Goal: Task Accomplishment & Management: Complete application form

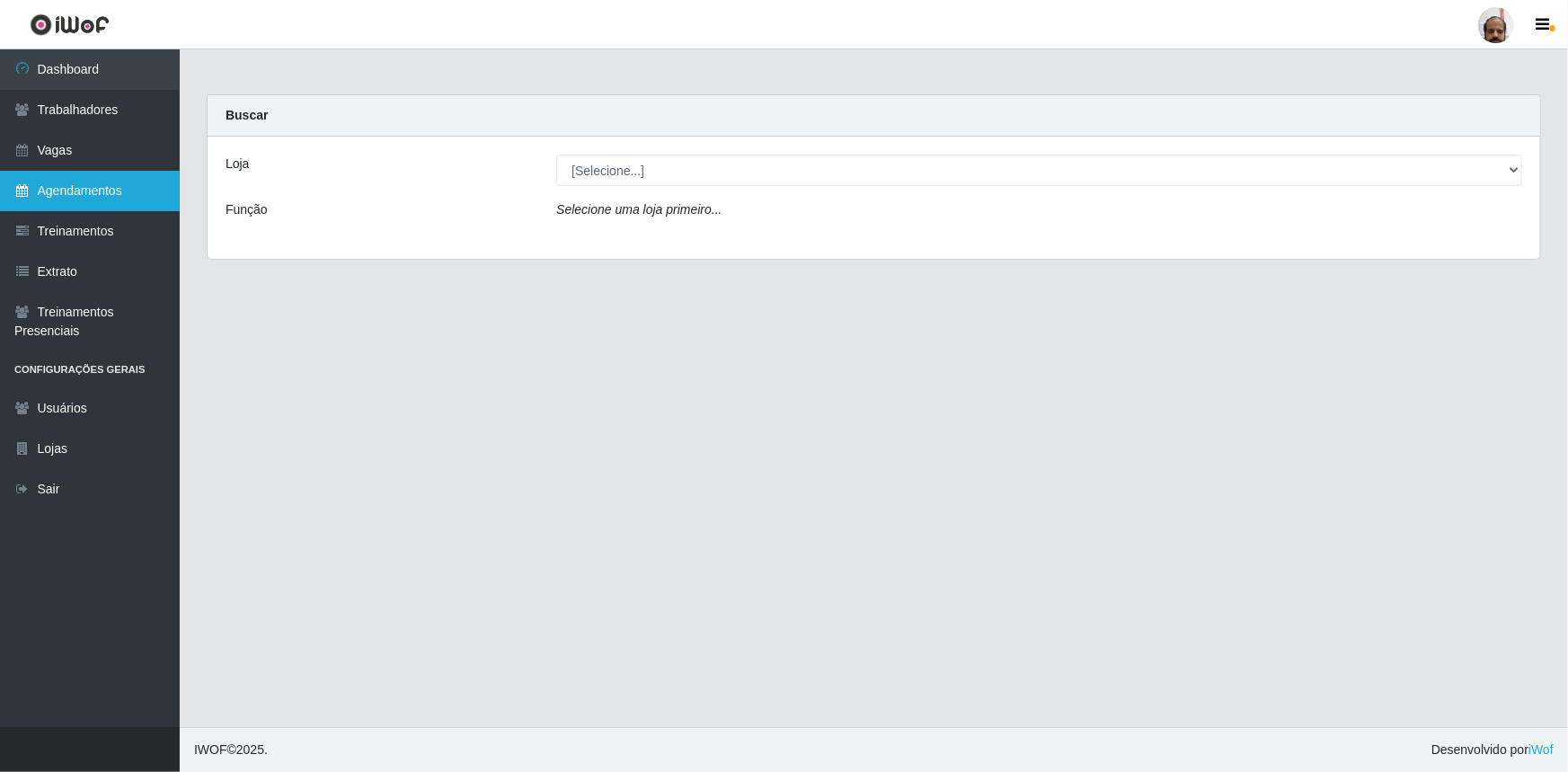
click at [110, 179] on link "Agendamentos" at bounding box center [89, 191] width 179 height 40
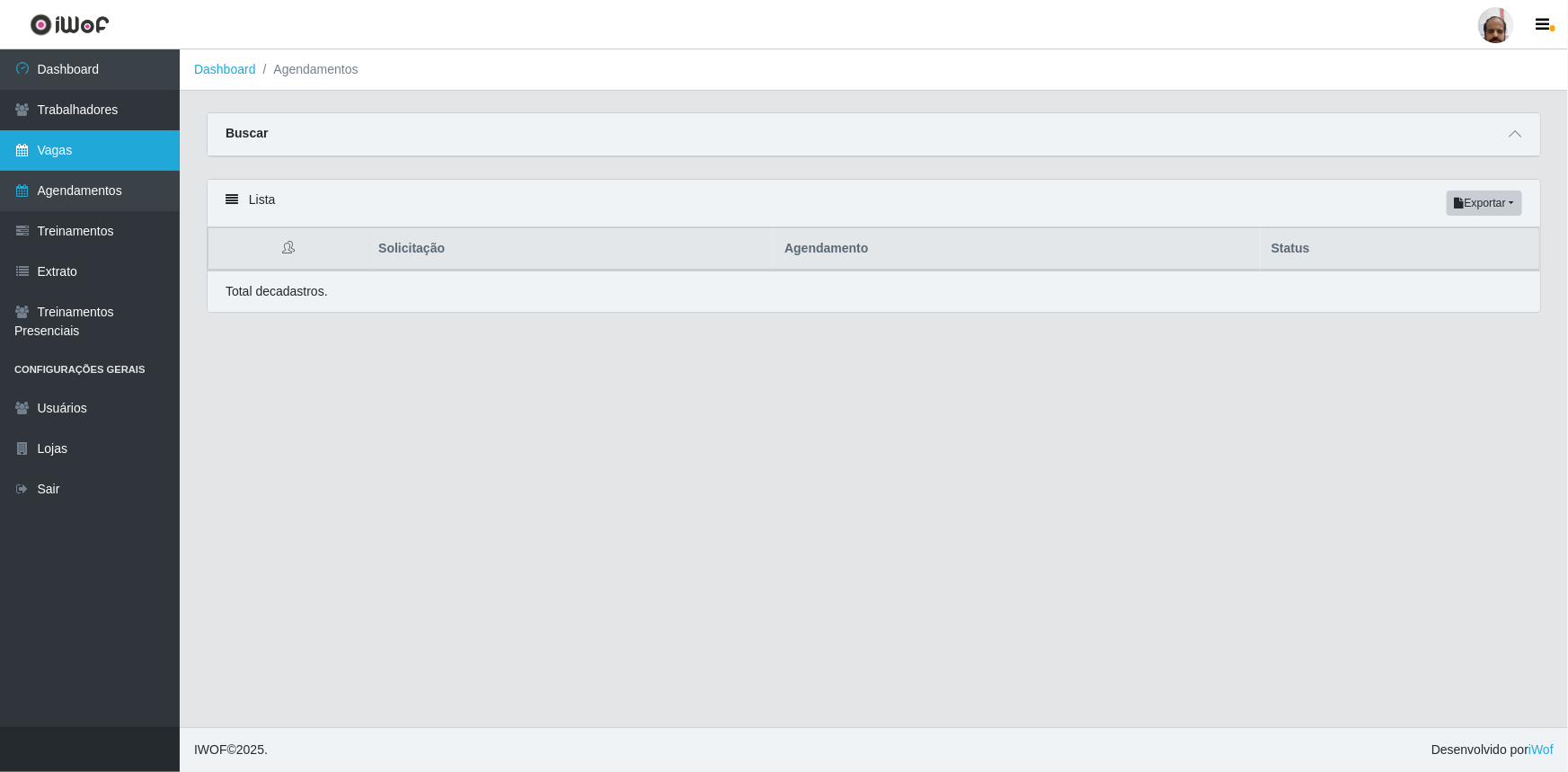
click at [87, 146] on link "Vagas" at bounding box center [89, 151] width 179 height 40
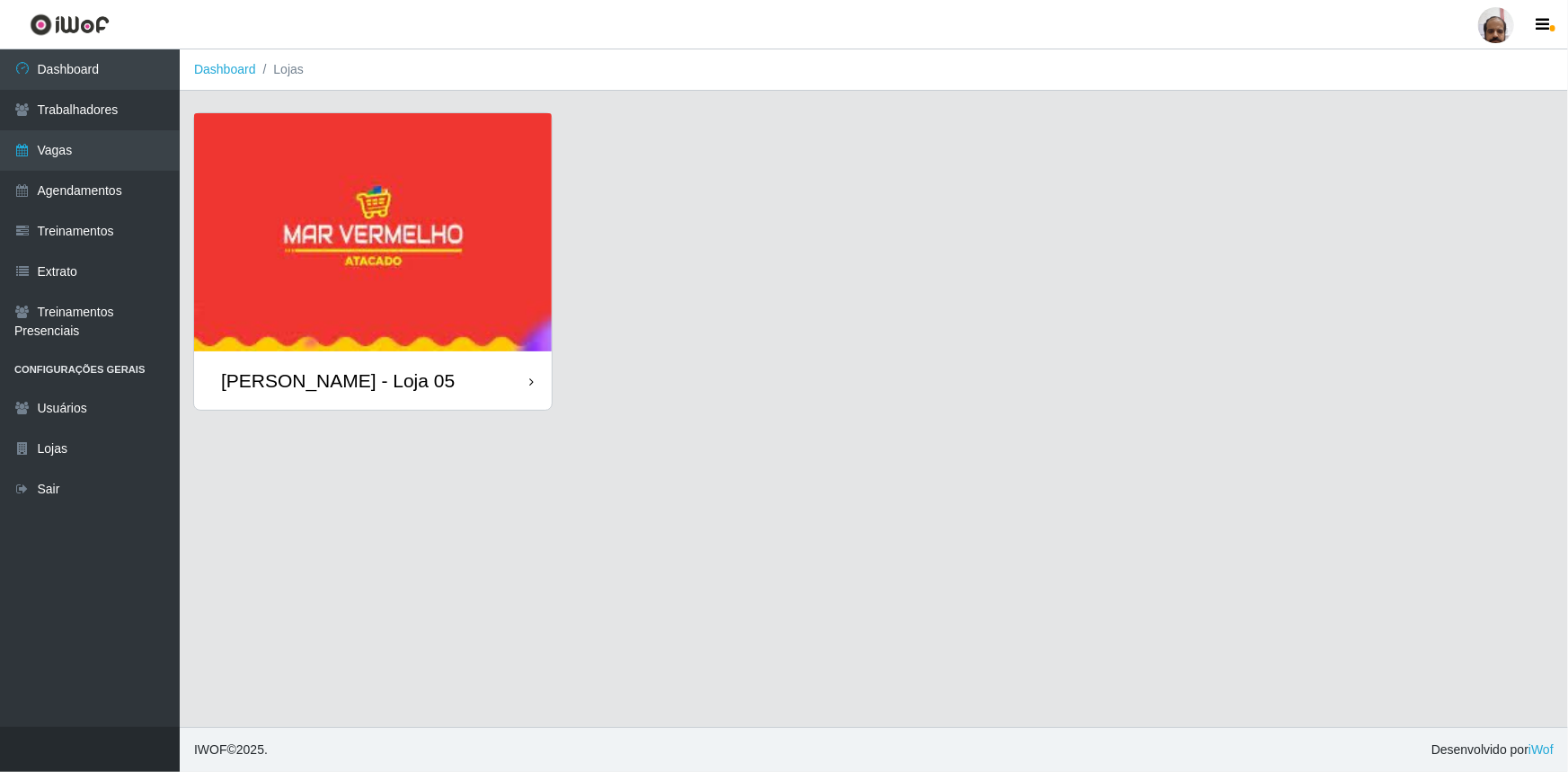
click at [360, 373] on div "[PERSON_NAME] - Loja 05" at bounding box center [338, 381] width 234 height 22
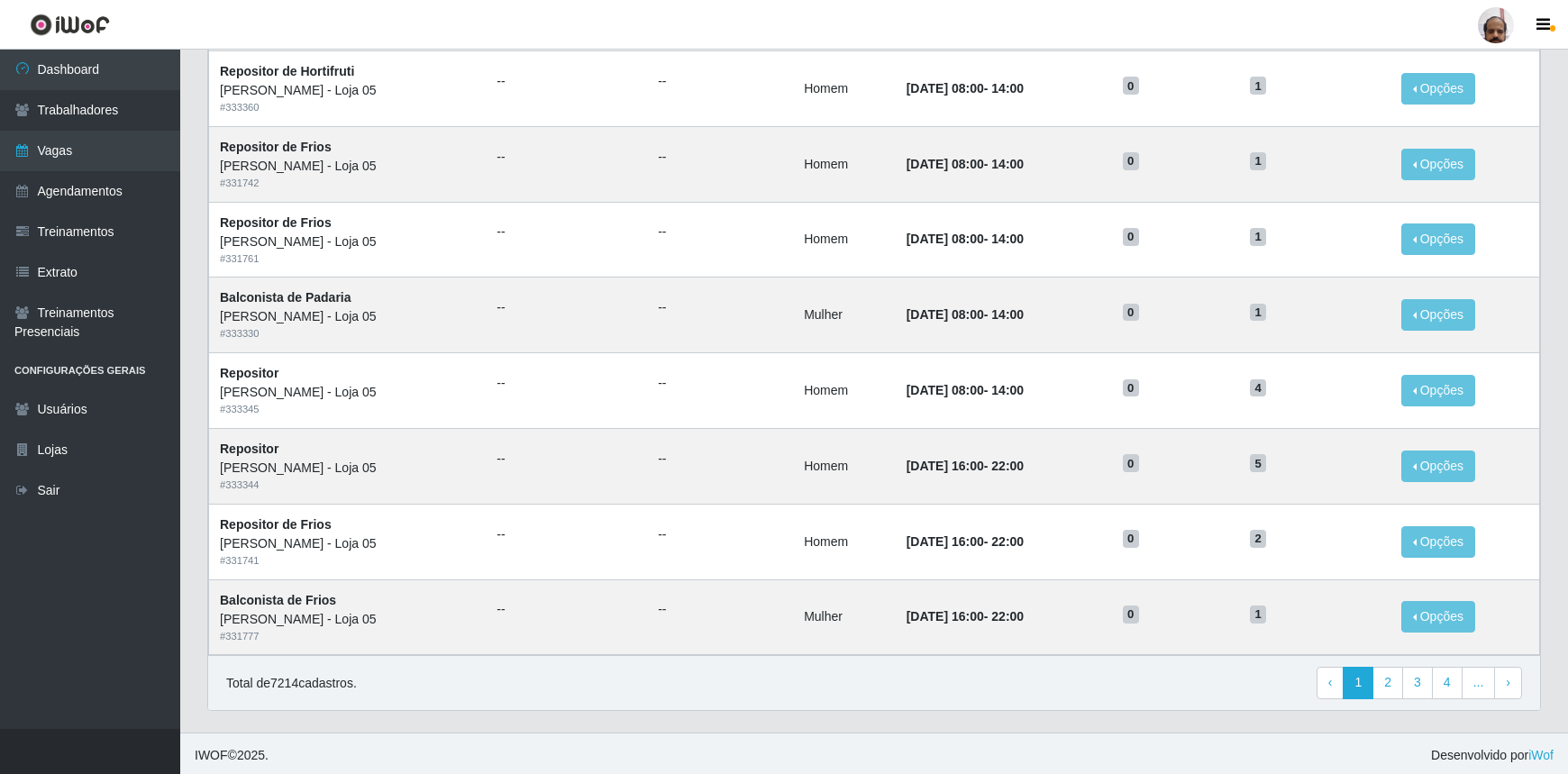
scroll to position [750, 0]
click at [1420, 685] on link "3" at bounding box center [1417, 682] width 30 height 32
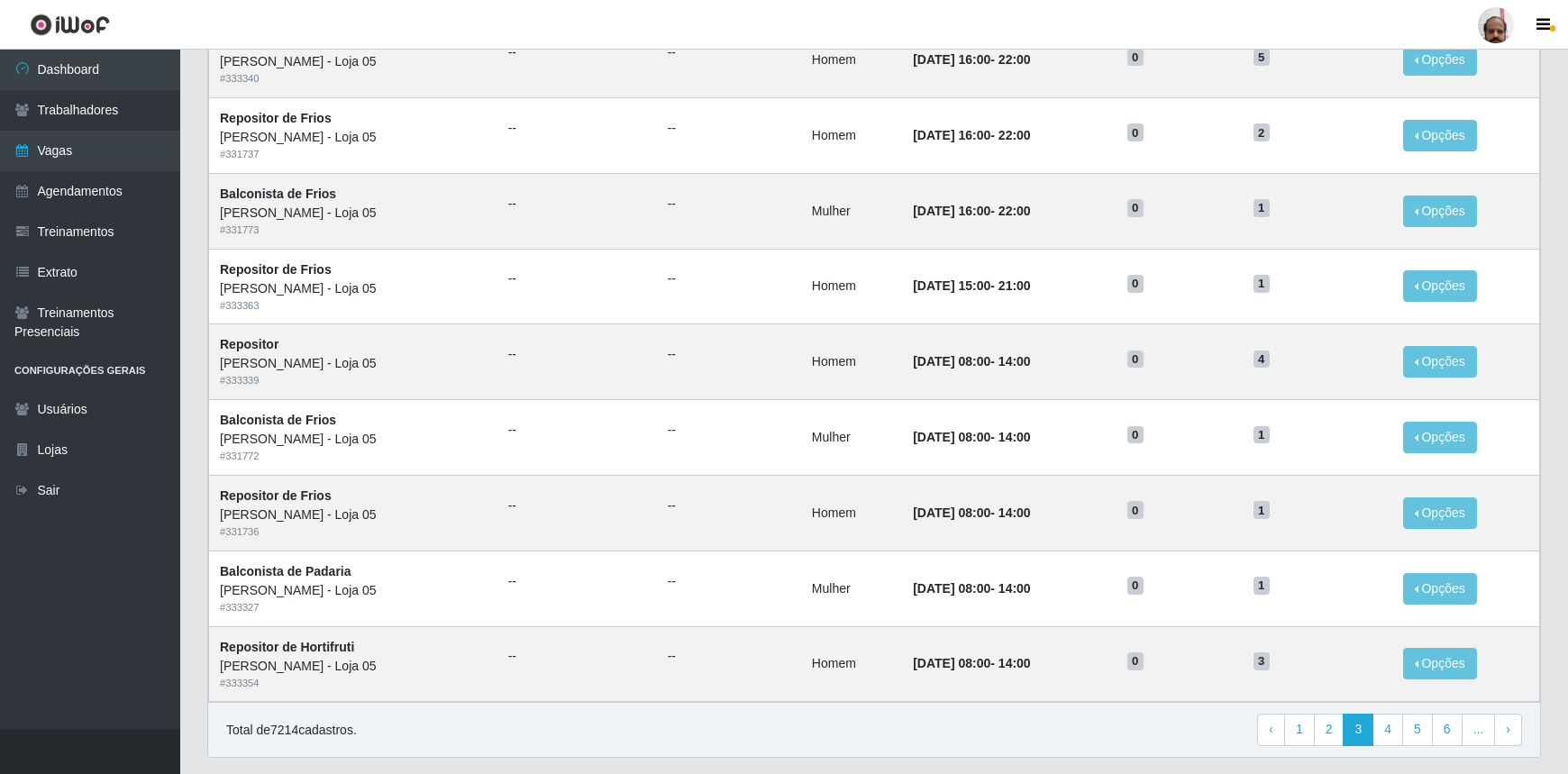
scroll to position [750, 0]
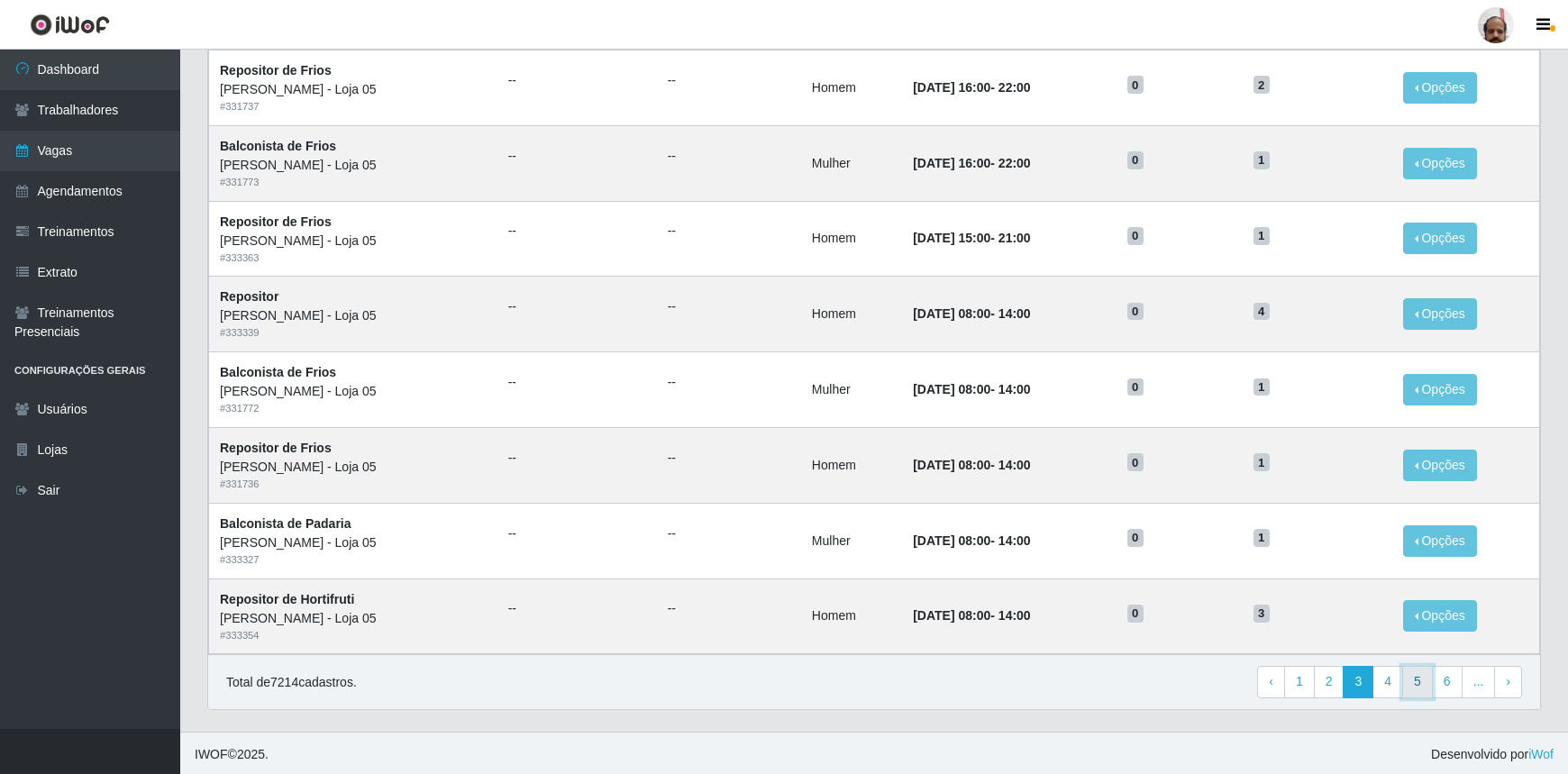
click at [1416, 678] on link "5" at bounding box center [1417, 682] width 30 height 32
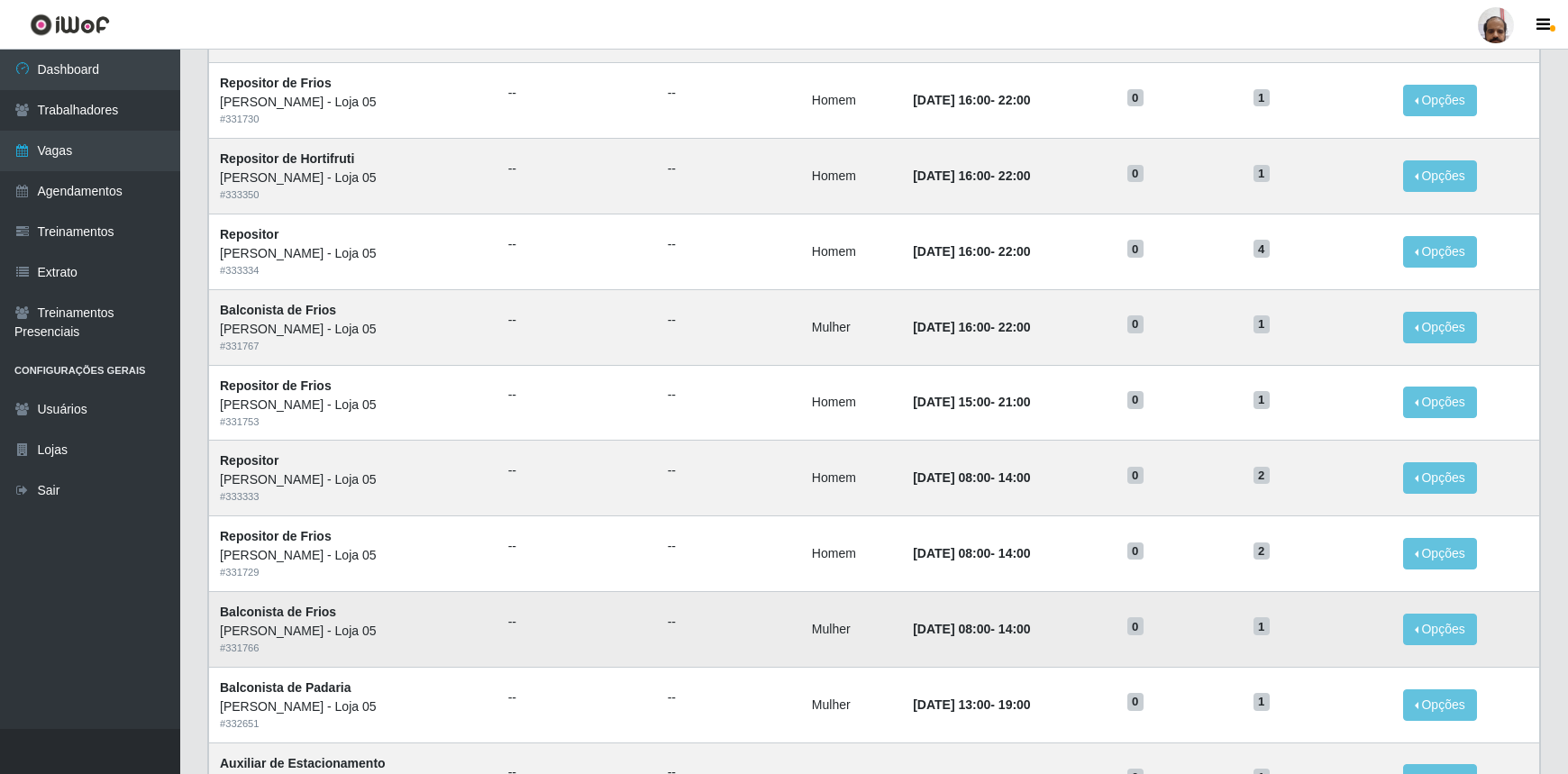
scroll to position [750, 0]
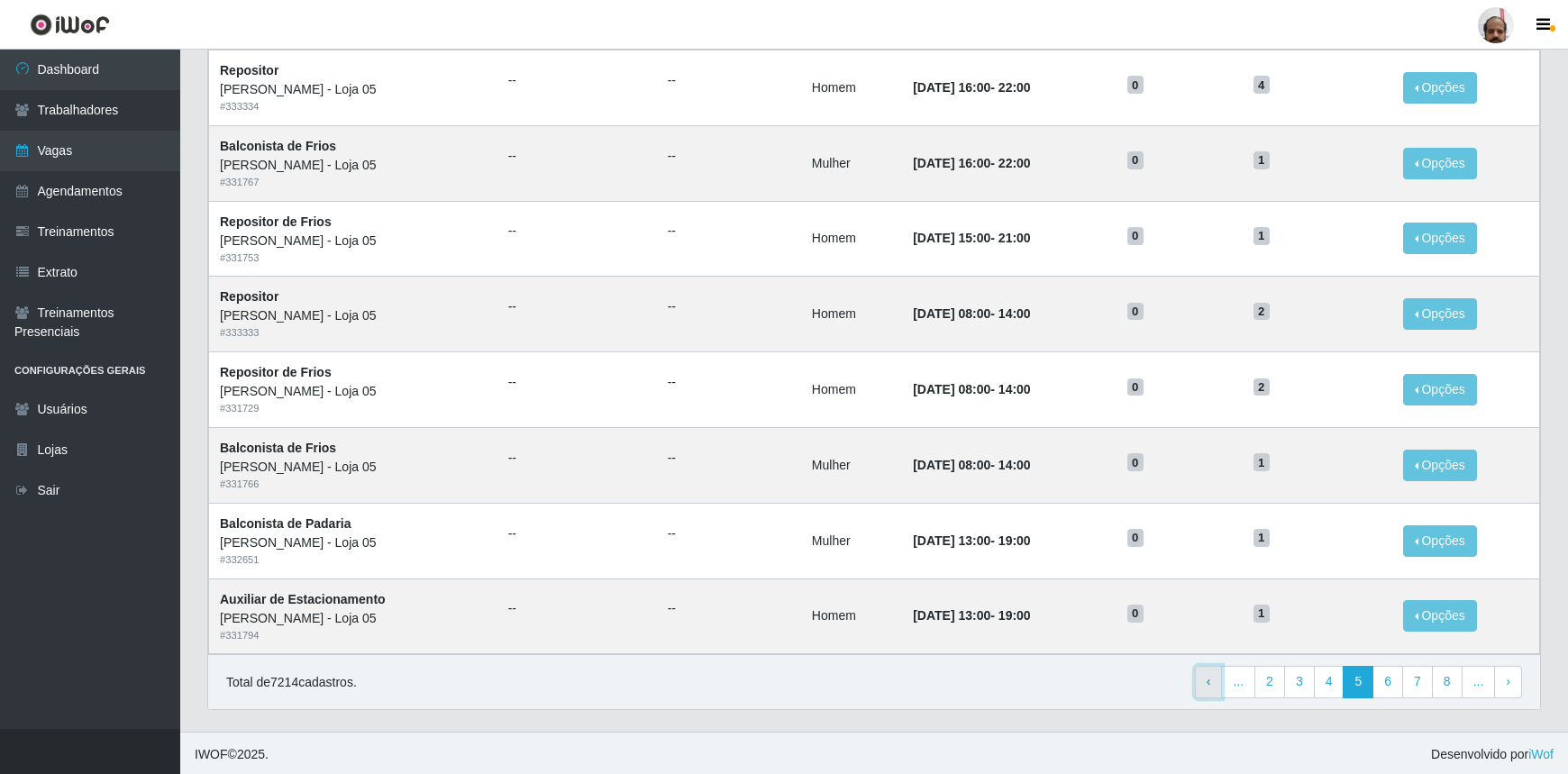
click at [1208, 681] on link "‹ Previous" at bounding box center [1208, 682] width 28 height 32
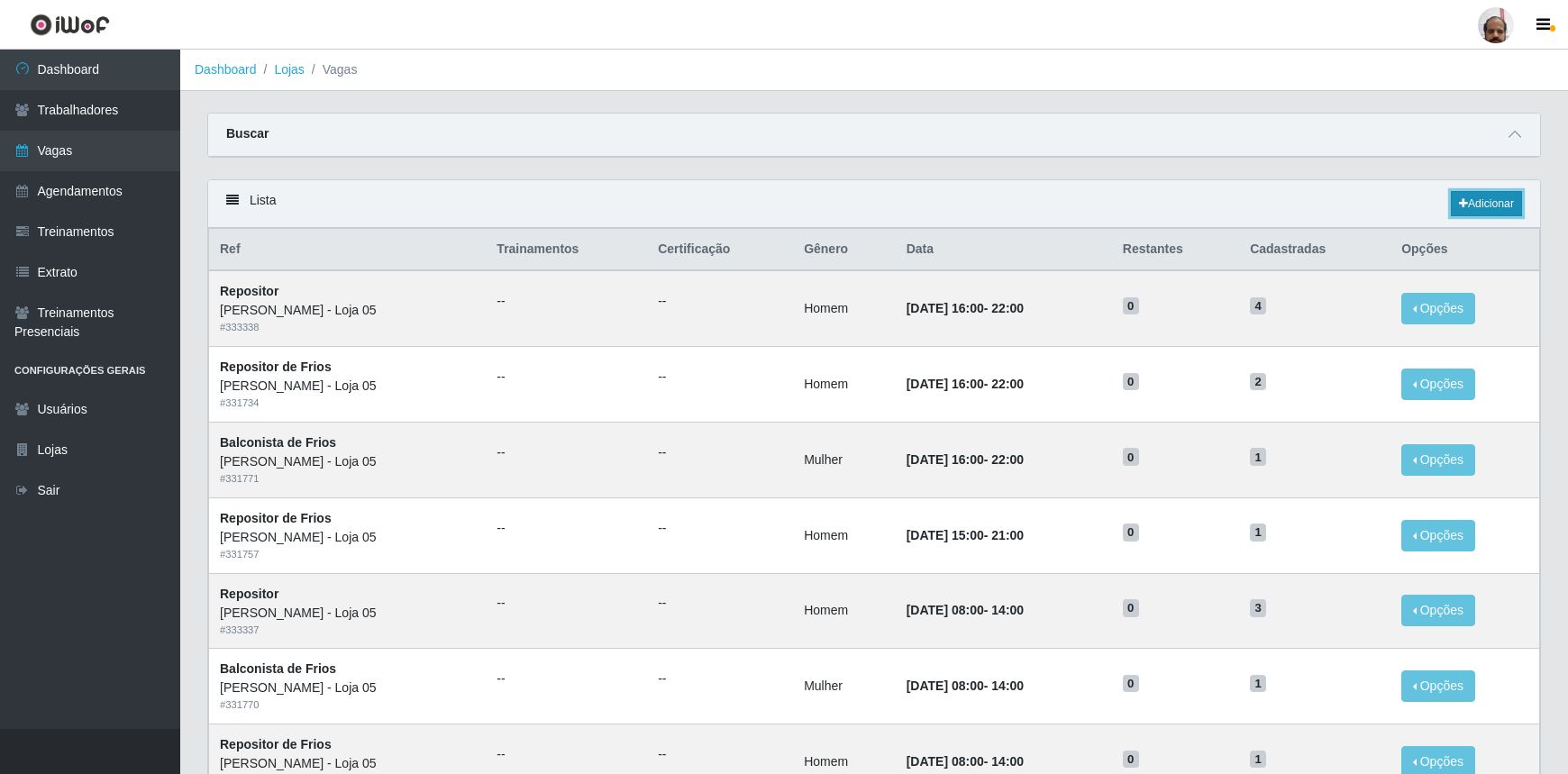
click at [1490, 197] on link "Adicionar" at bounding box center [1486, 203] width 71 height 25
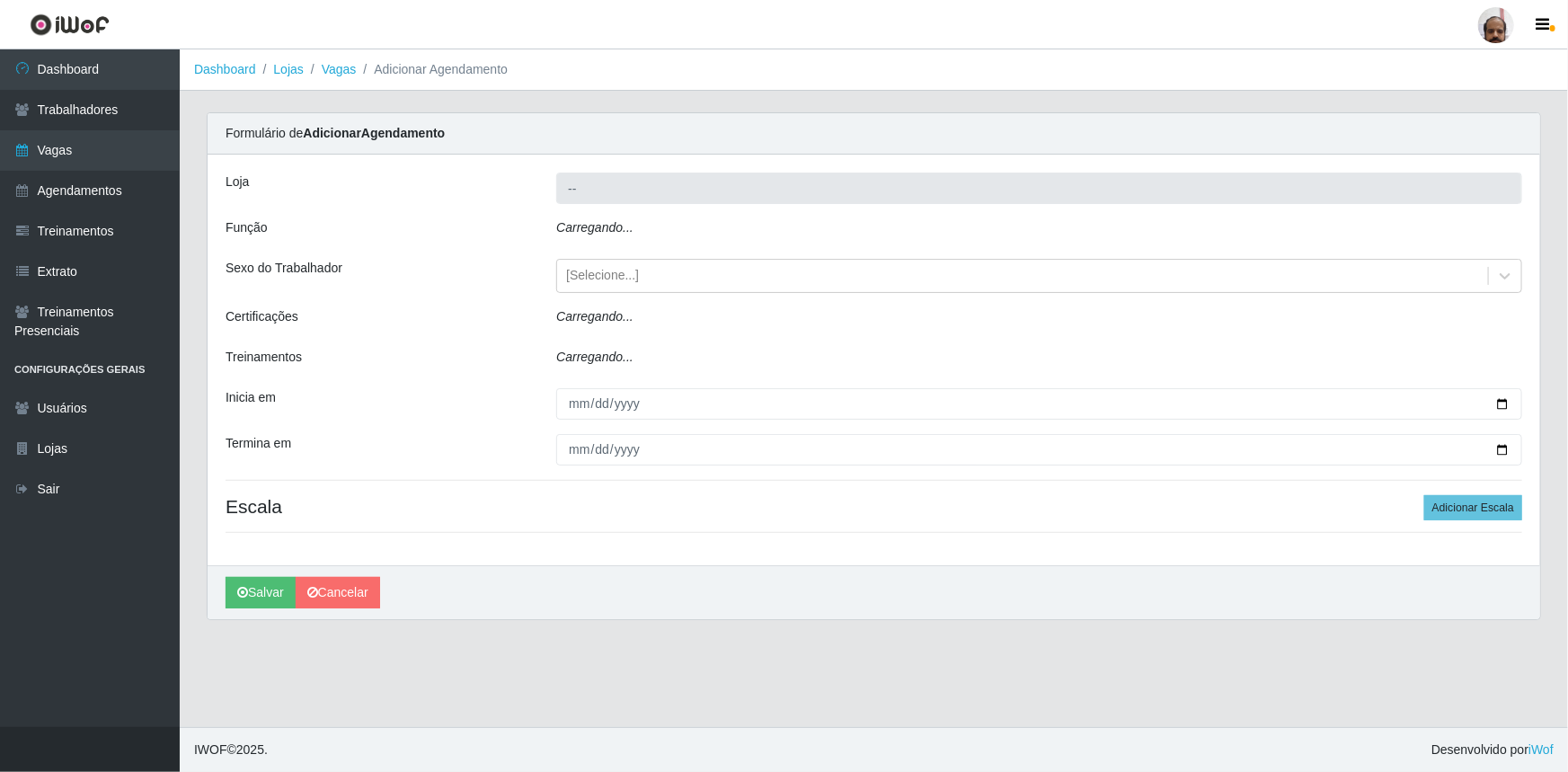
type input "[PERSON_NAME] - Loja 05"
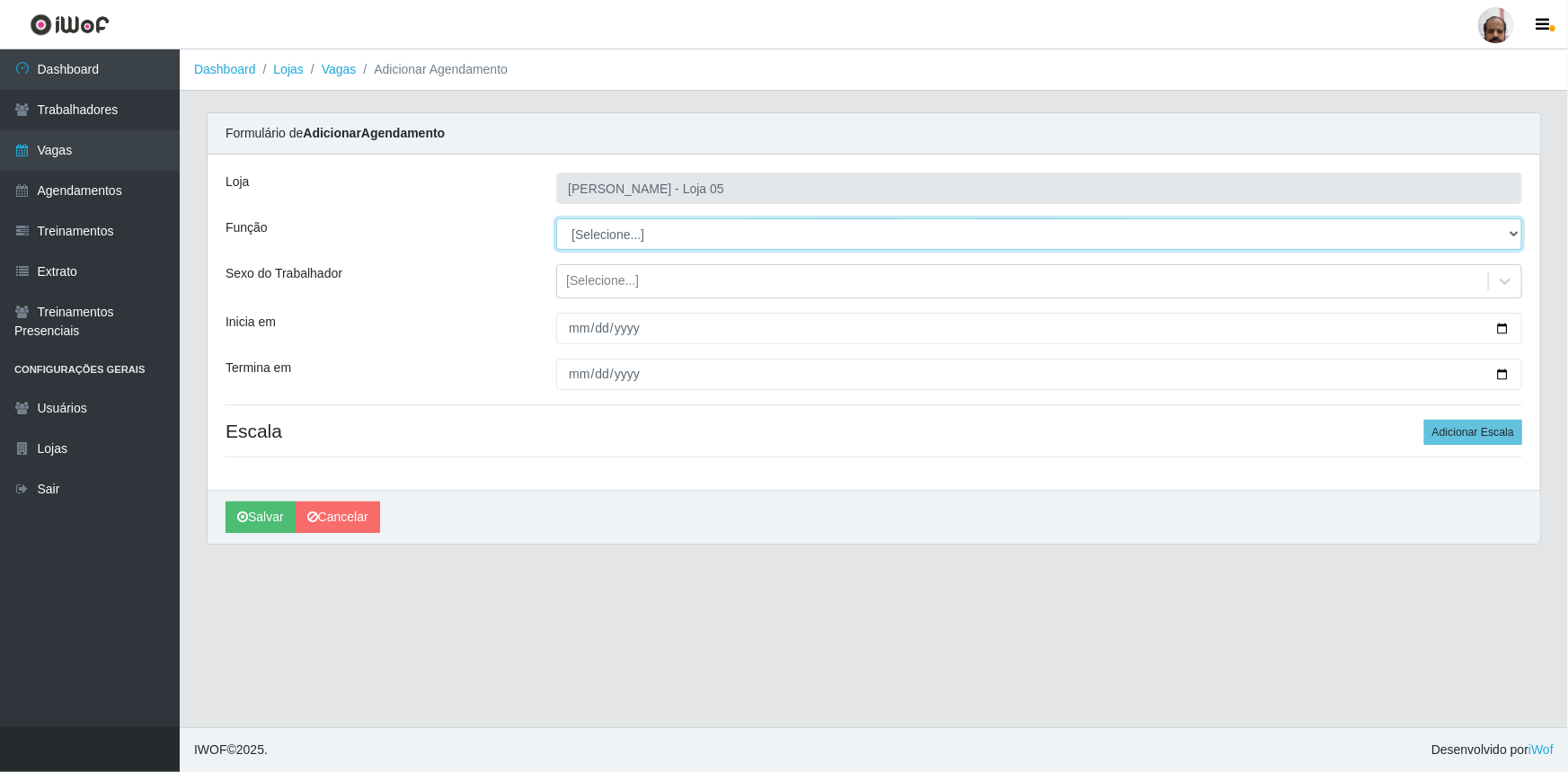
click at [1149, 232] on select "[Selecione...] ASG ASG + ASG ++ Auxiliar de Depósito Auxiliar de Depósito + Aux…" at bounding box center [1039, 234] width 966 height 31
select select "115"
click at [556, 218] on select "[Selecione...] ASG ASG + ASG ++ Auxiliar de Depósito Auxiliar de Depósito + Aux…" at bounding box center [1039, 234] width 966 height 31
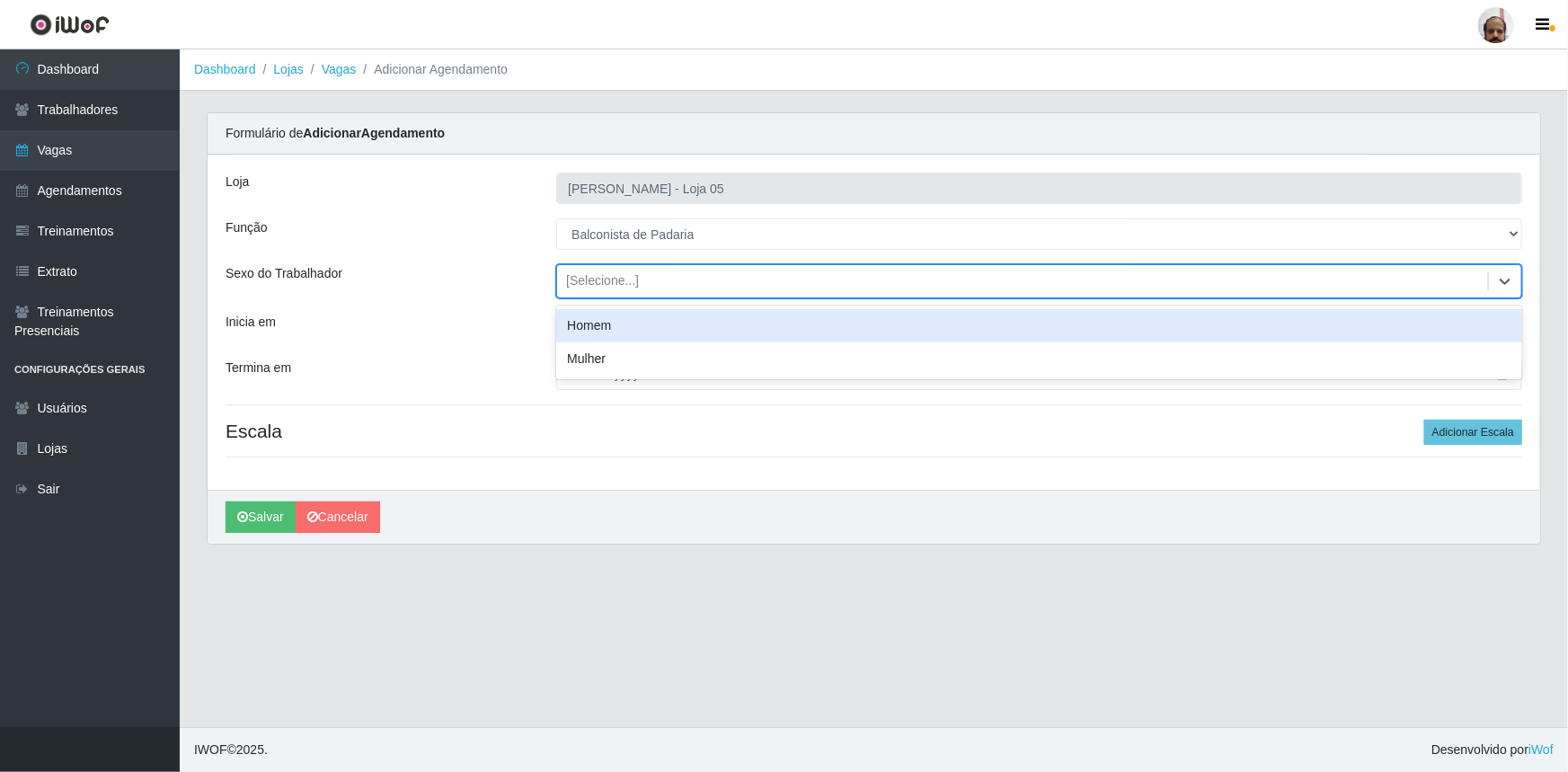
click at [890, 290] on div "[Selecione...]" at bounding box center [1023, 282] width 931 height 29
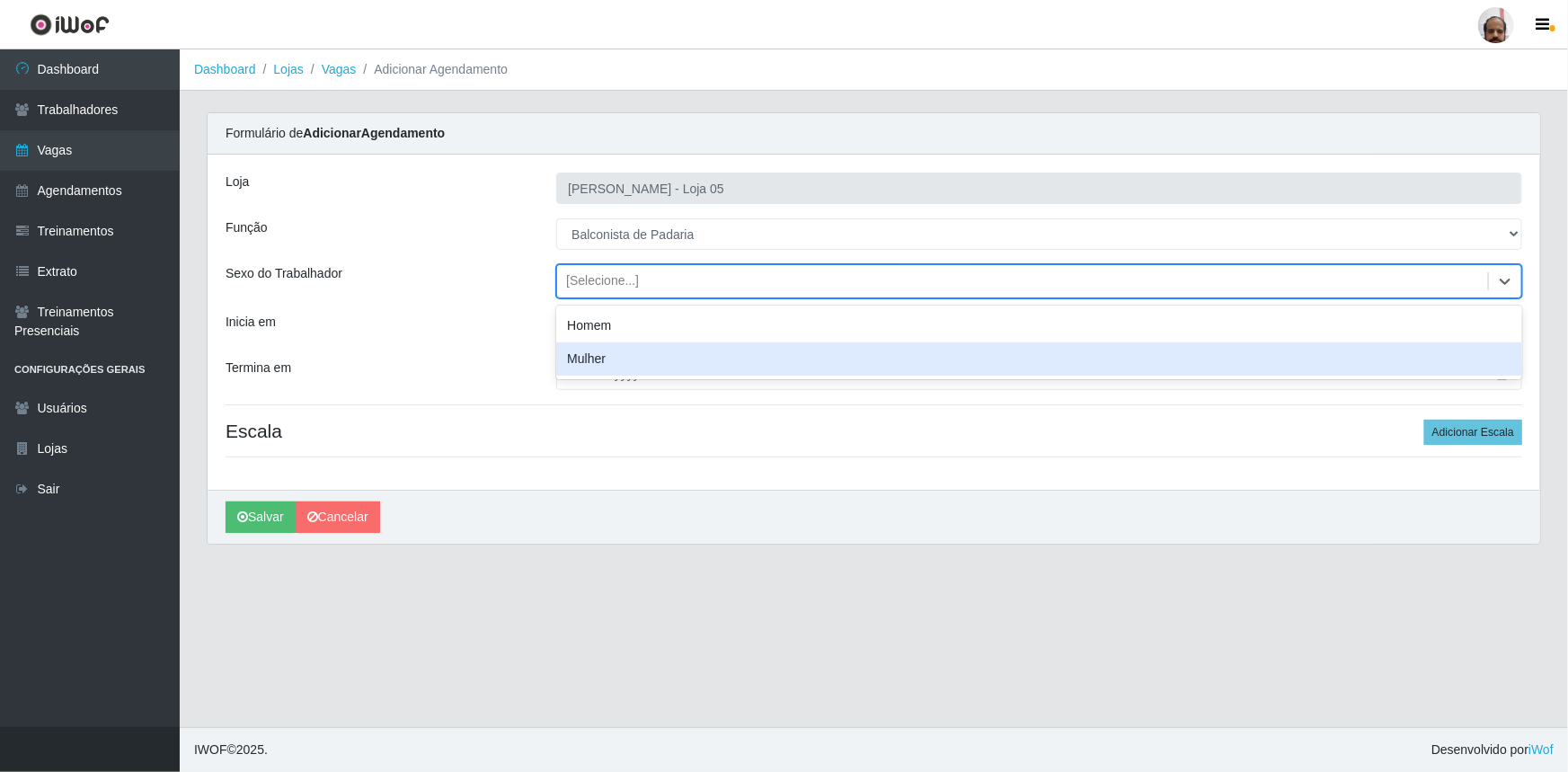
click at [793, 358] on div "Mulher" at bounding box center [1039, 359] width 966 height 33
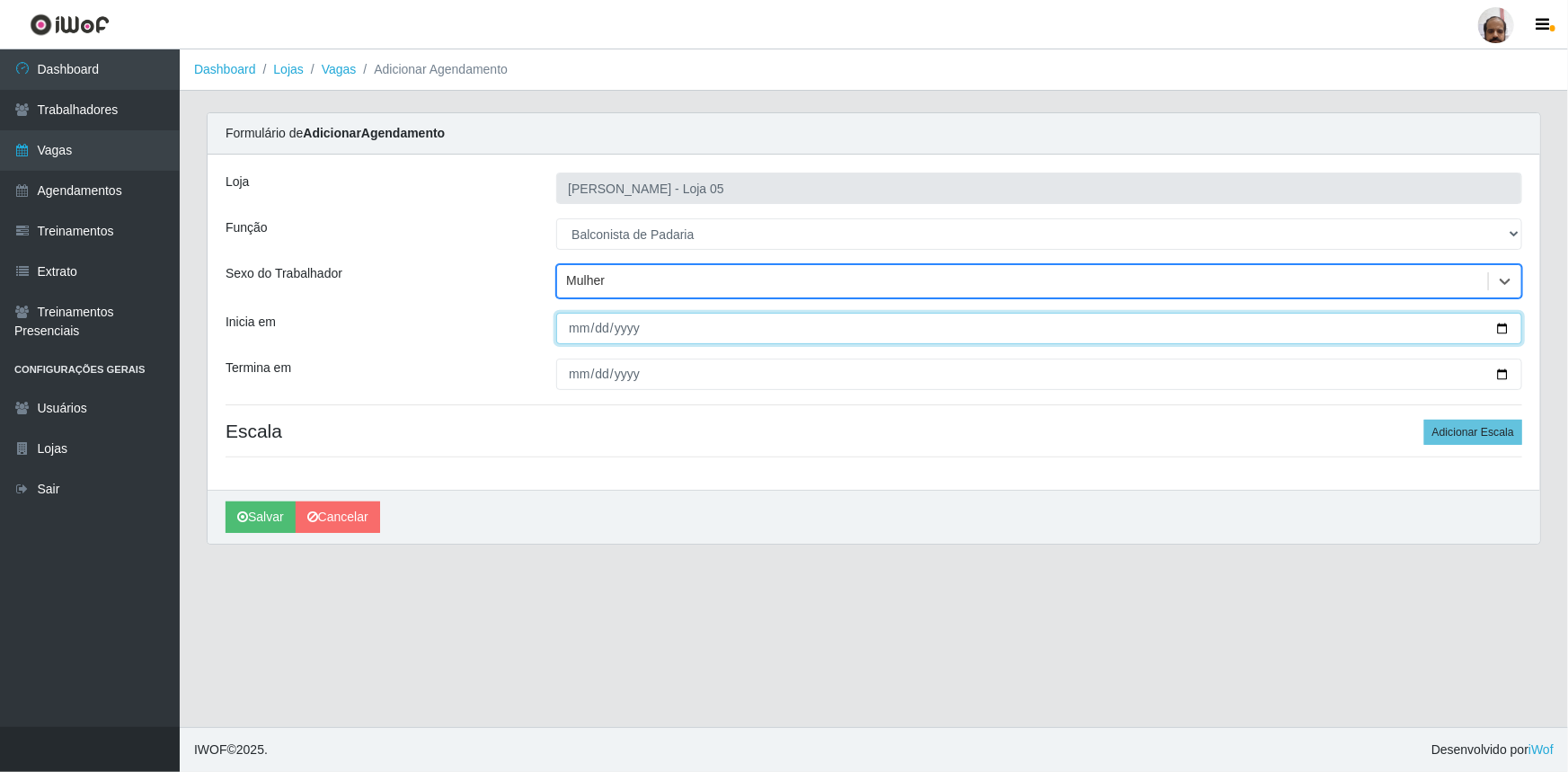
click at [1501, 328] on input "Inicia em" at bounding box center [1039, 328] width 966 height 31
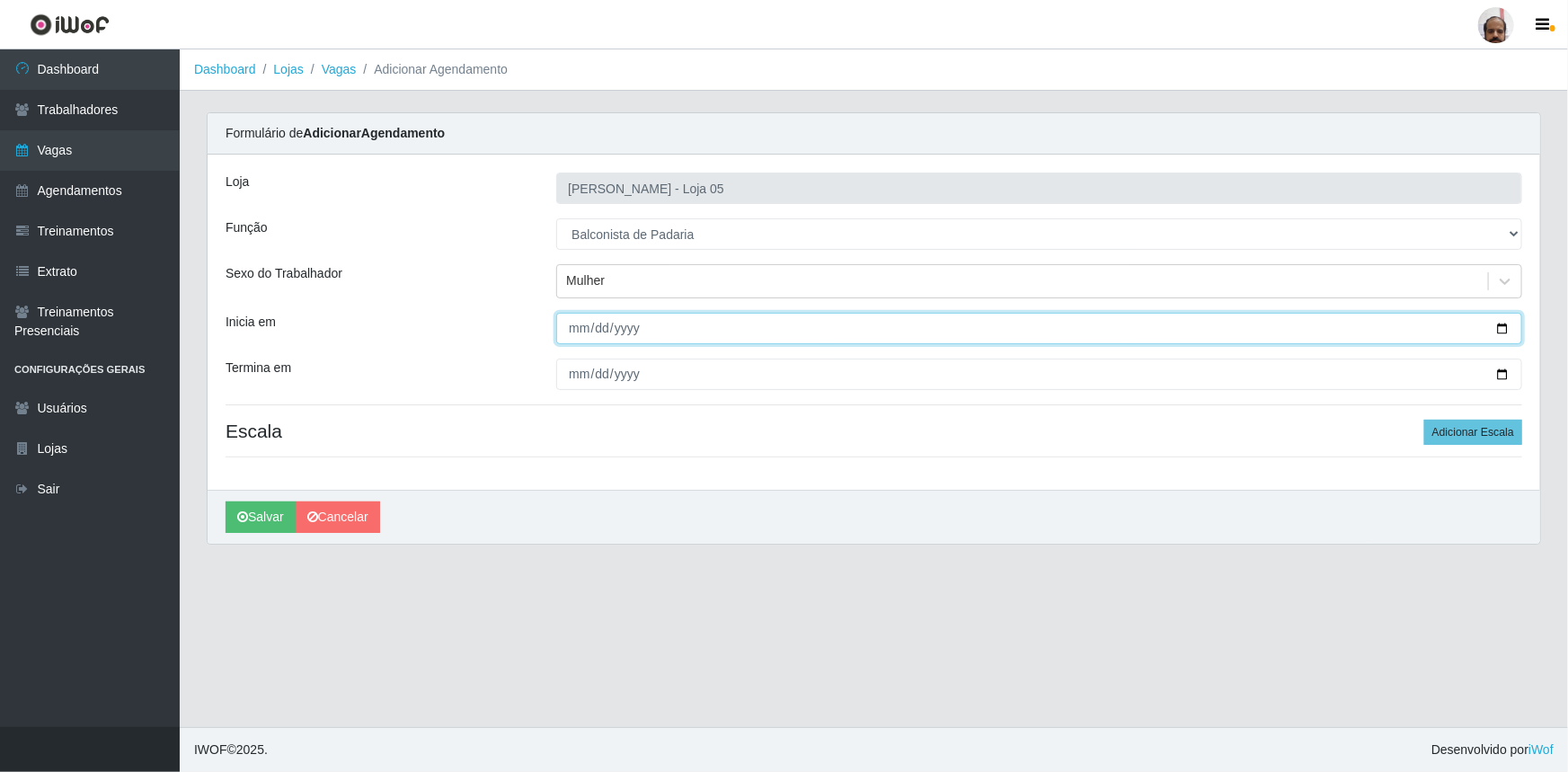
type input "2025-08-25"
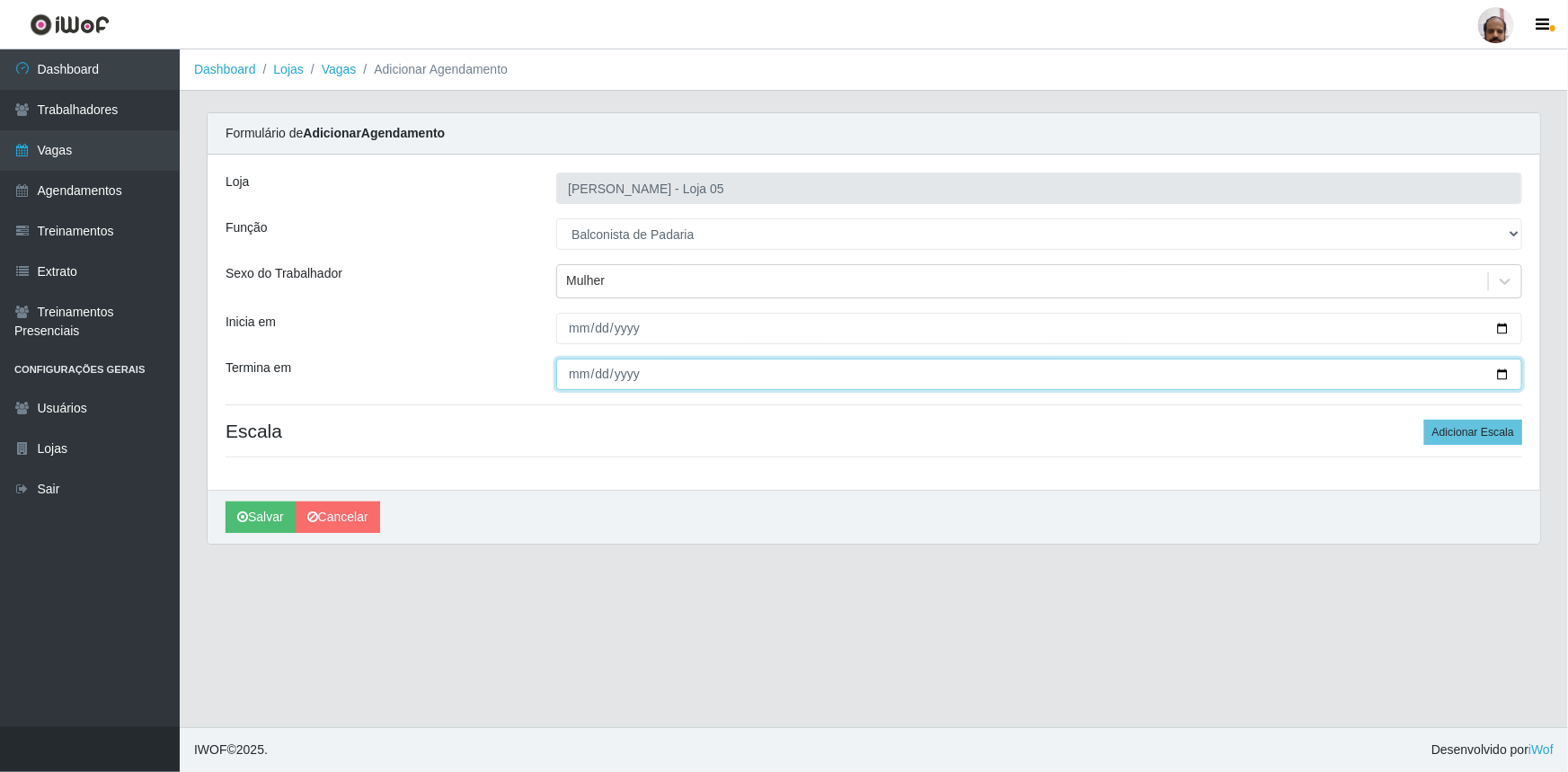
click at [1500, 373] on input "Termina em" at bounding box center [1039, 374] width 966 height 31
type input "2025-08-25"
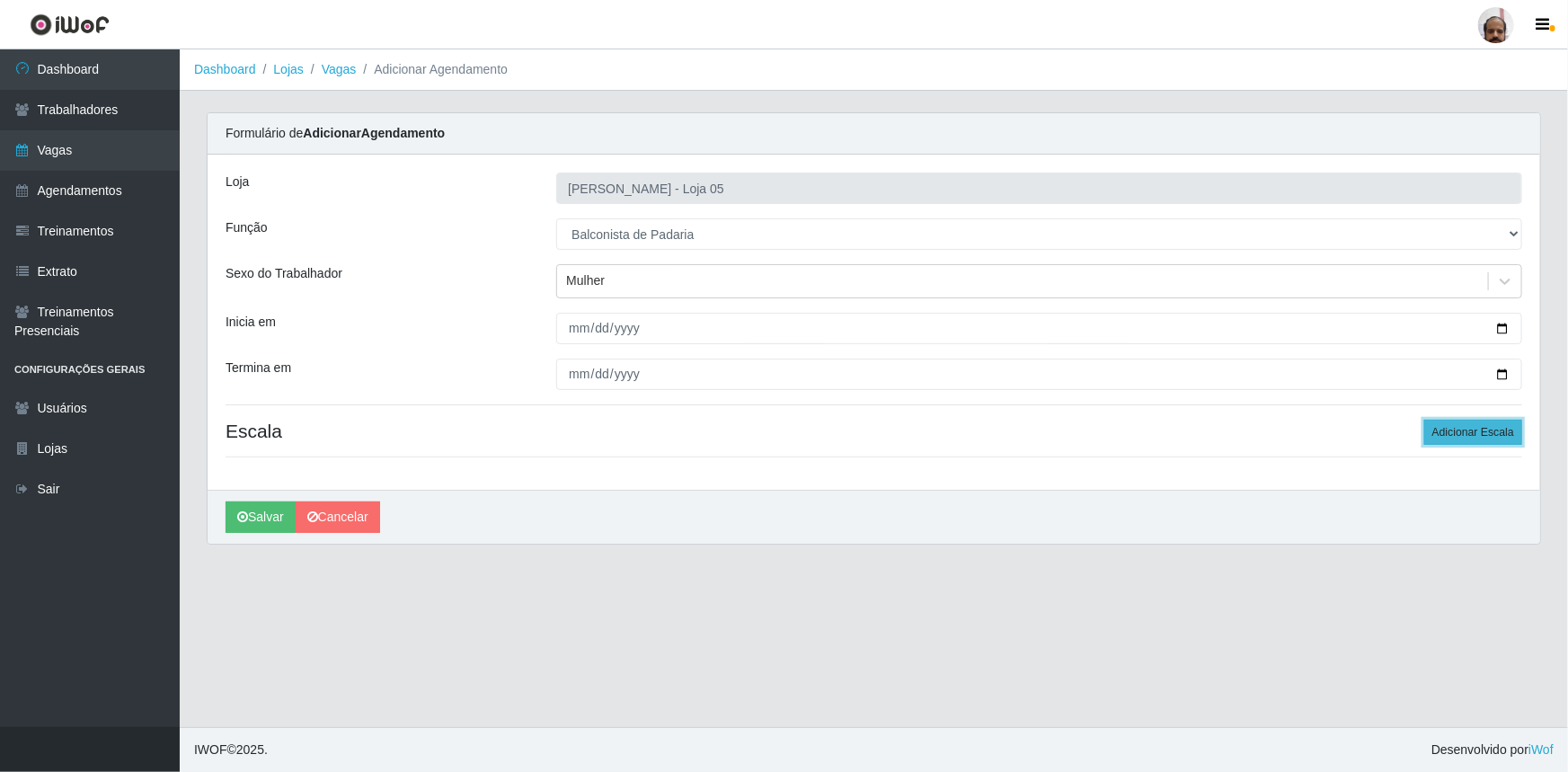
click at [1456, 435] on button "Adicionar Escala" at bounding box center [1472, 432] width 97 height 25
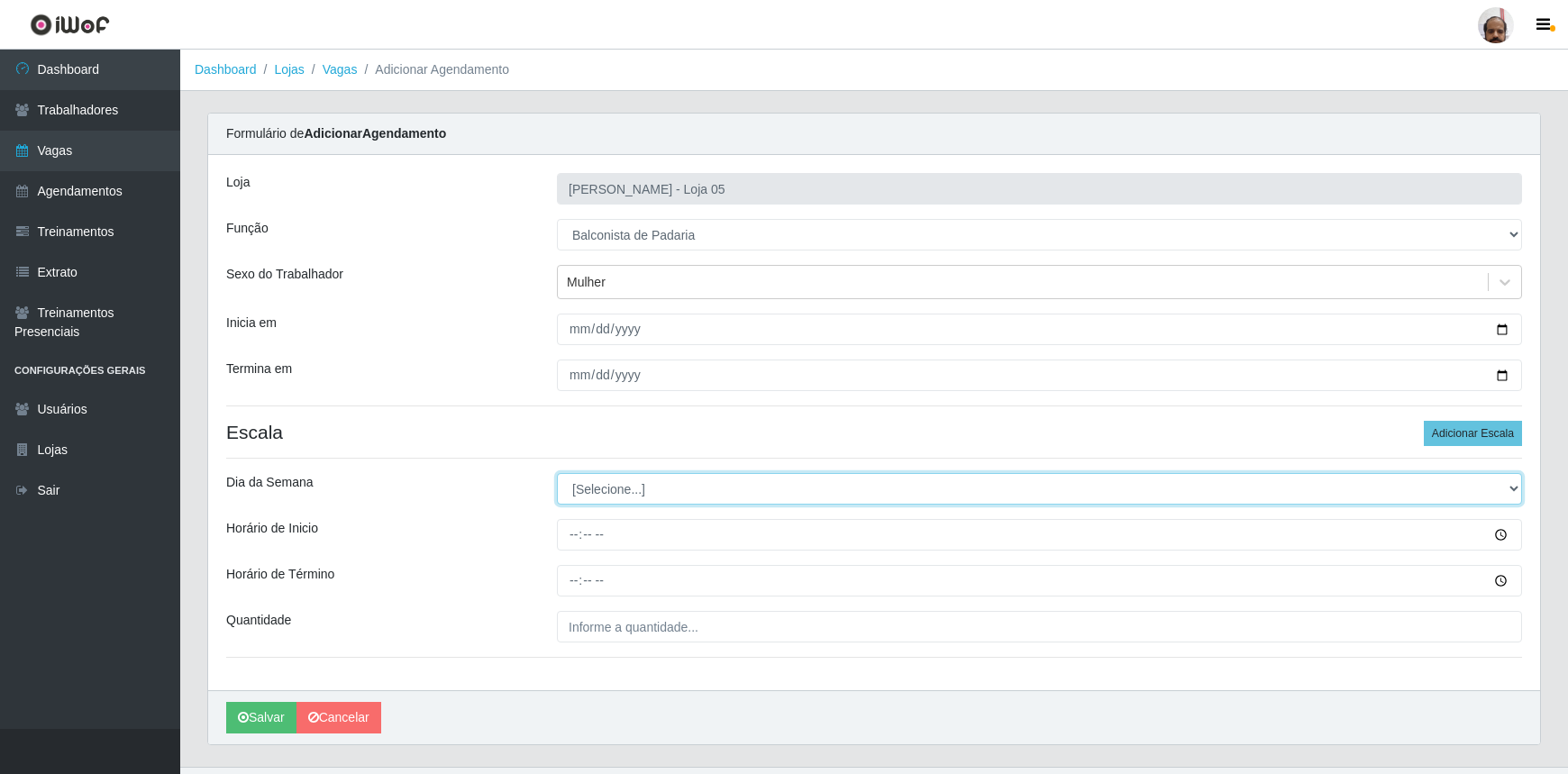
click at [989, 488] on select "[Selecione...] Segunda Terça Quarta Quinta Sexta Sábado Domingo" at bounding box center [1039, 489] width 965 height 31
select select "1"
click at [557, 473] on select "[Selecione...] Segunda Terça Quarta Quinta Sexta Sábado Domingo" at bounding box center [1039, 489] width 965 height 31
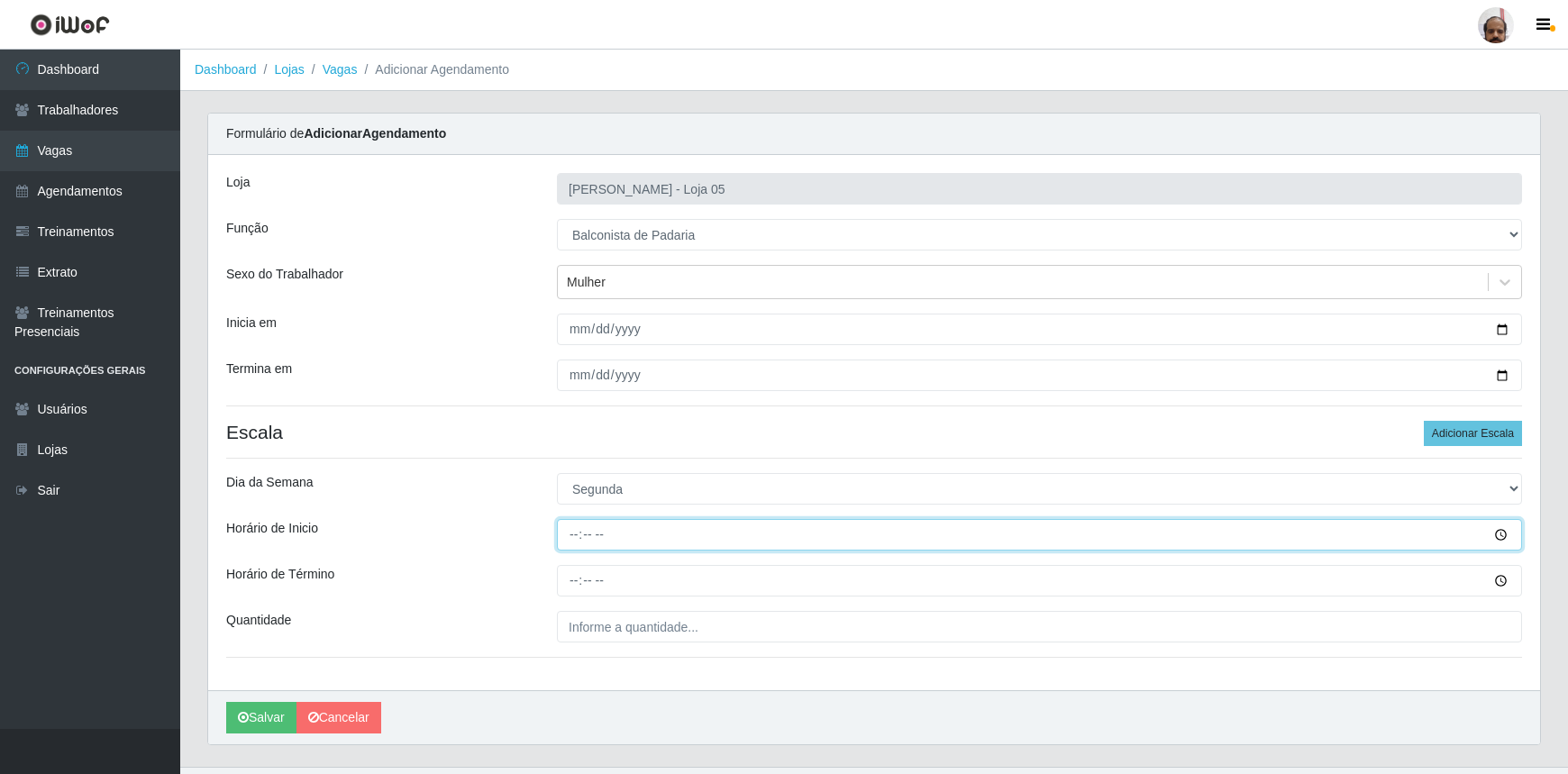
click at [576, 537] on input "Horário de Inicio" at bounding box center [1039, 535] width 965 height 31
type input "08:00"
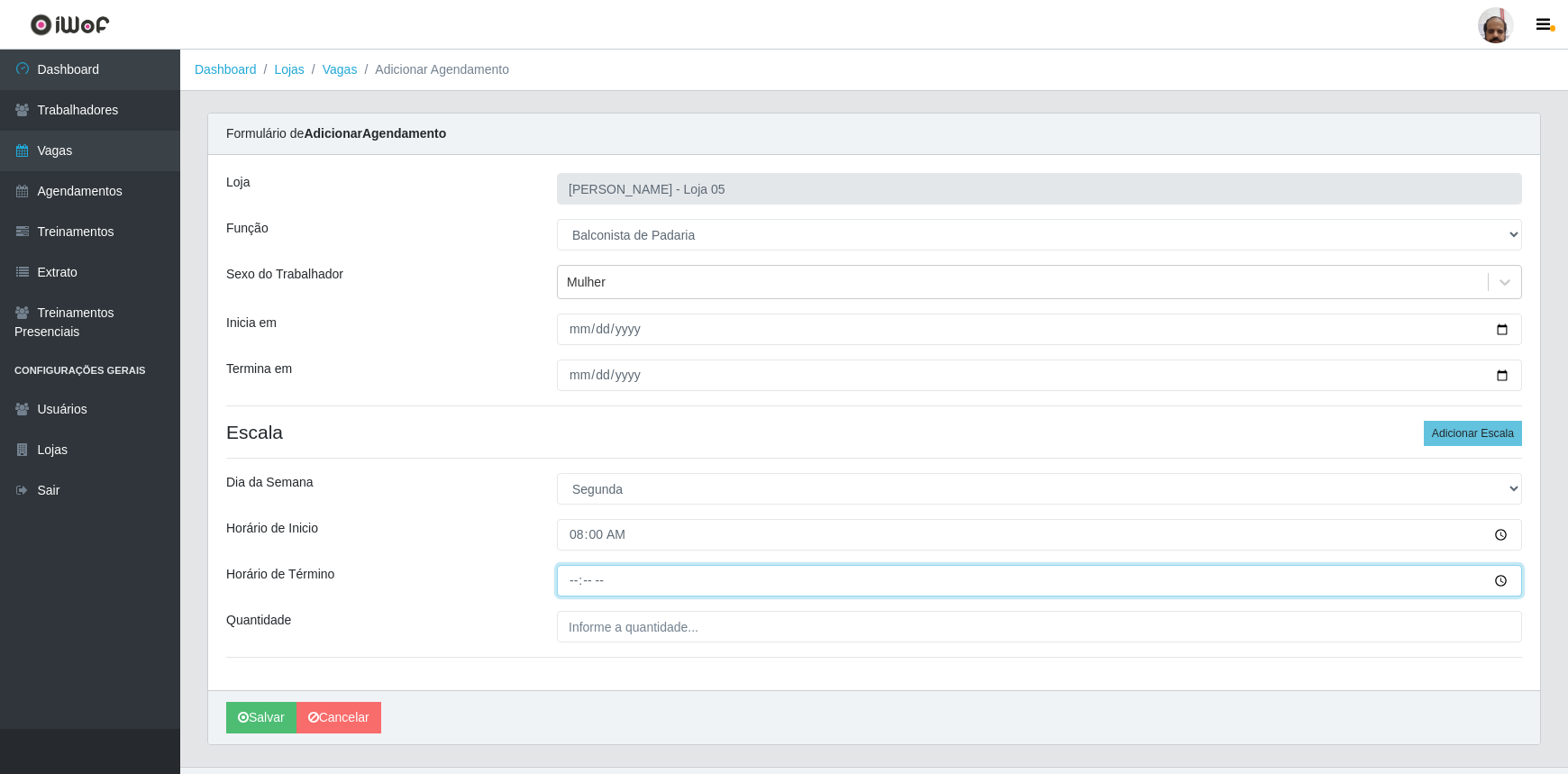
click at [575, 584] on input "Horário de Término" at bounding box center [1039, 581] width 965 height 31
type input "14:00"
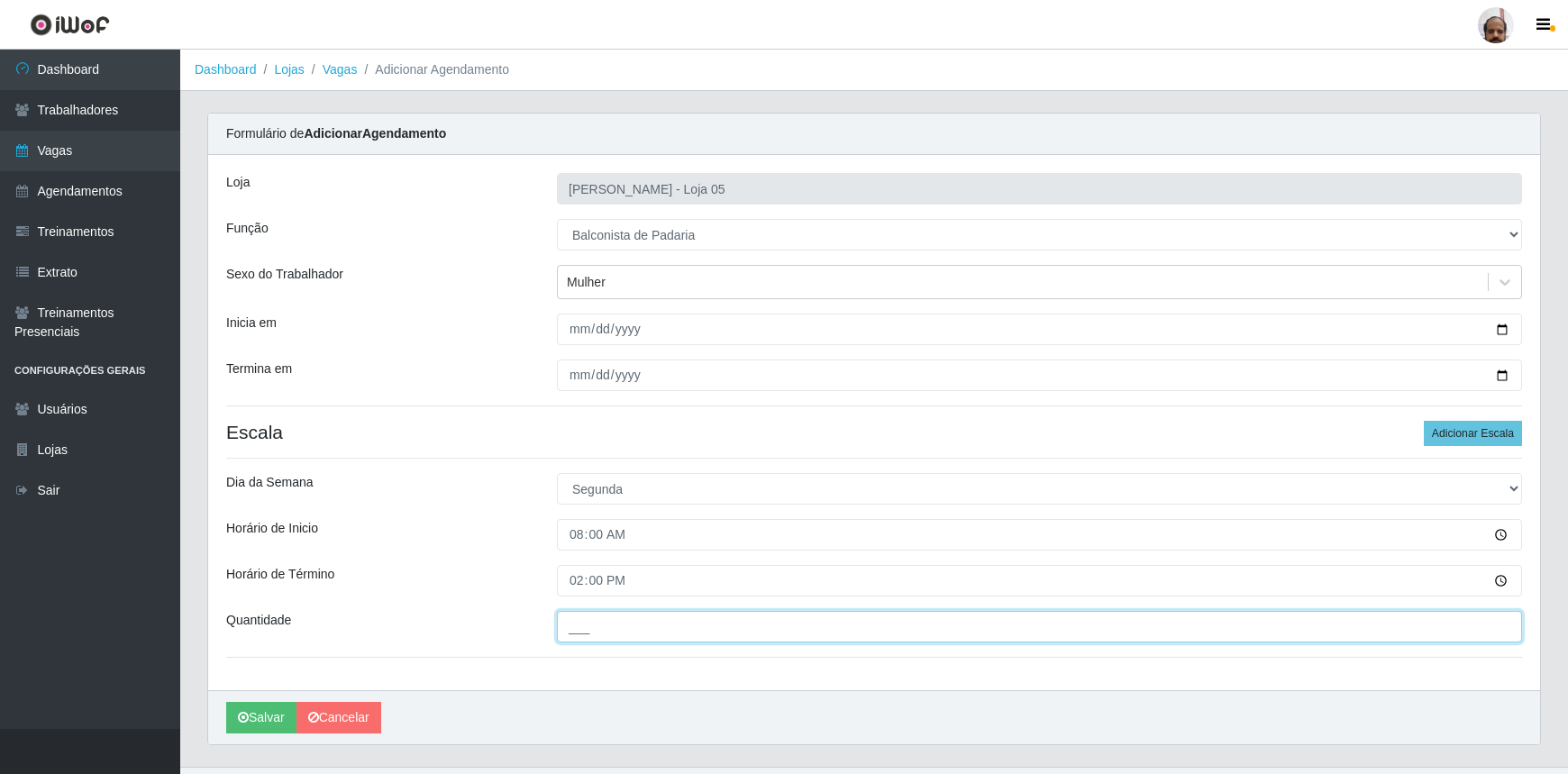
click at [694, 623] on input "___" at bounding box center [1039, 626] width 965 height 31
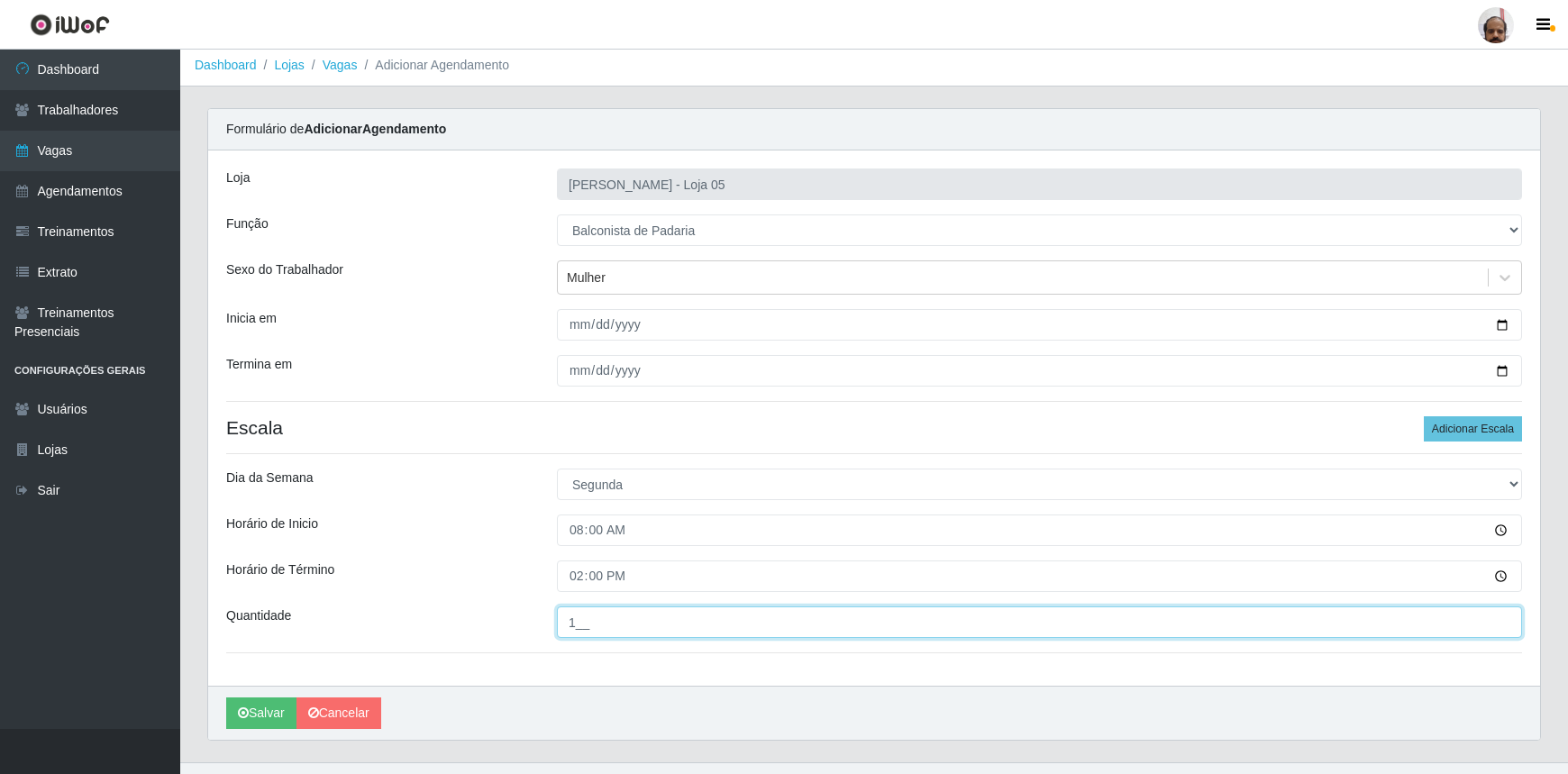
scroll to position [36, 0]
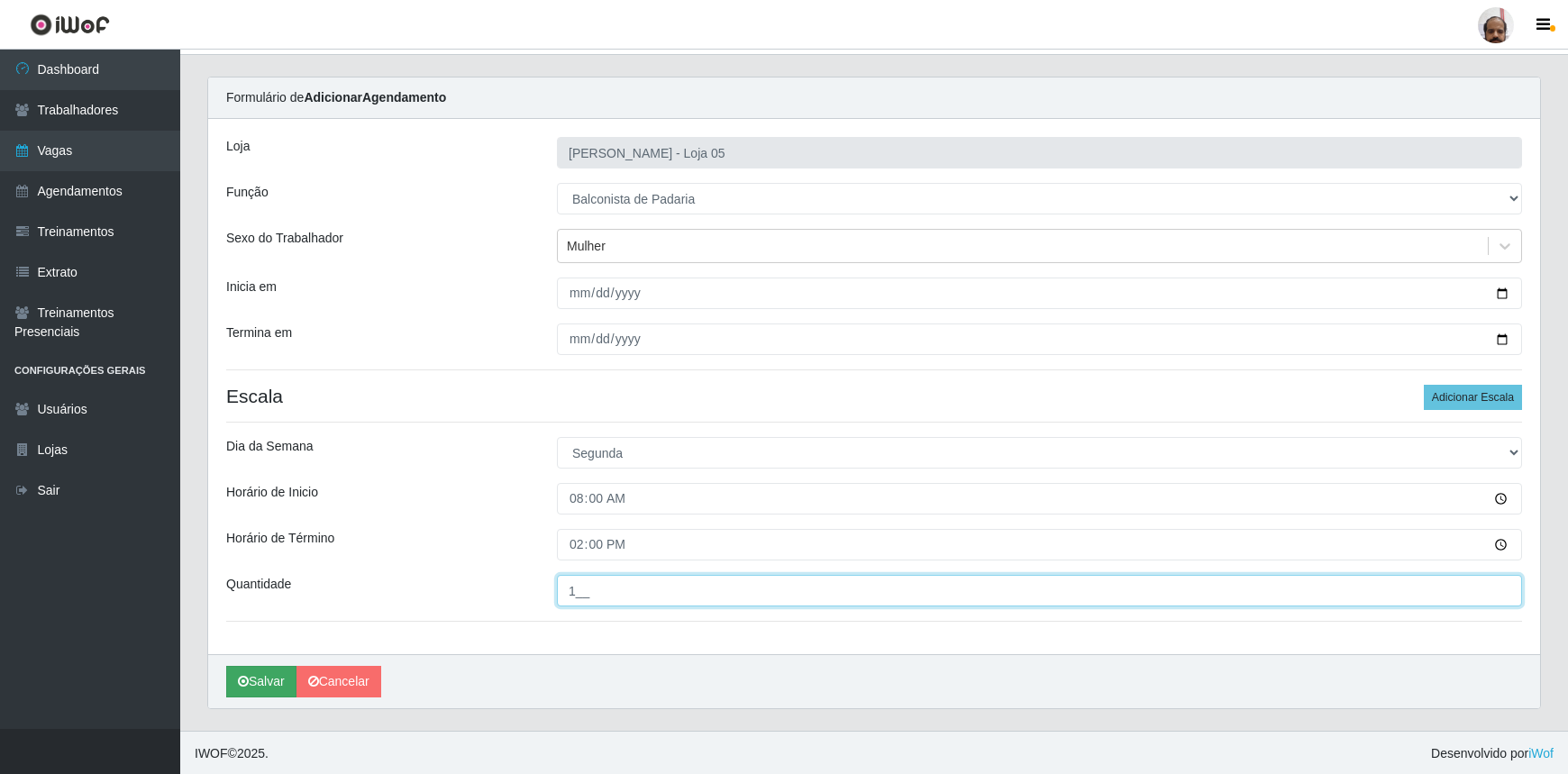
type input "1__"
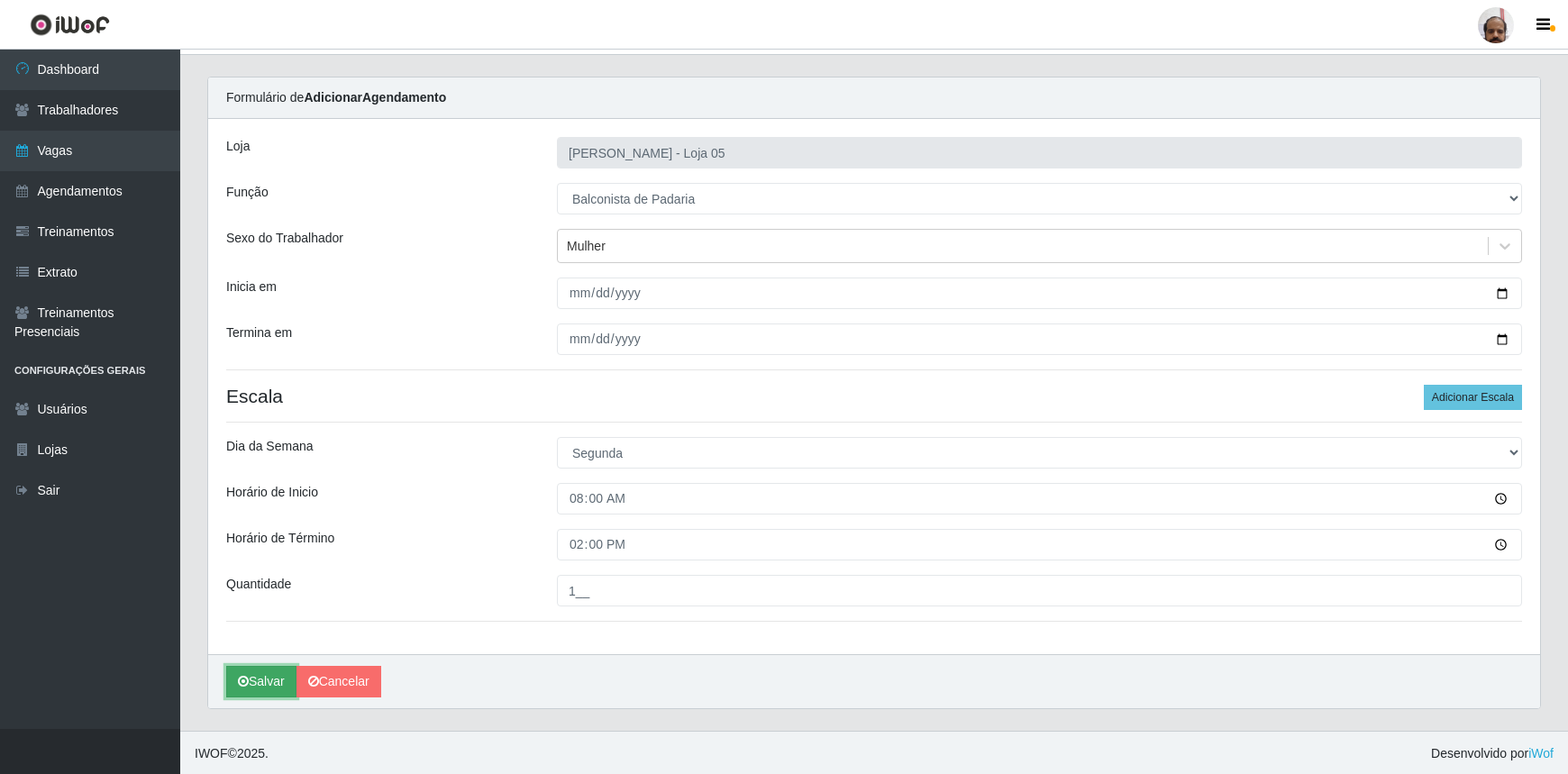
click at [263, 674] on button "Salvar" at bounding box center [261, 682] width 70 height 31
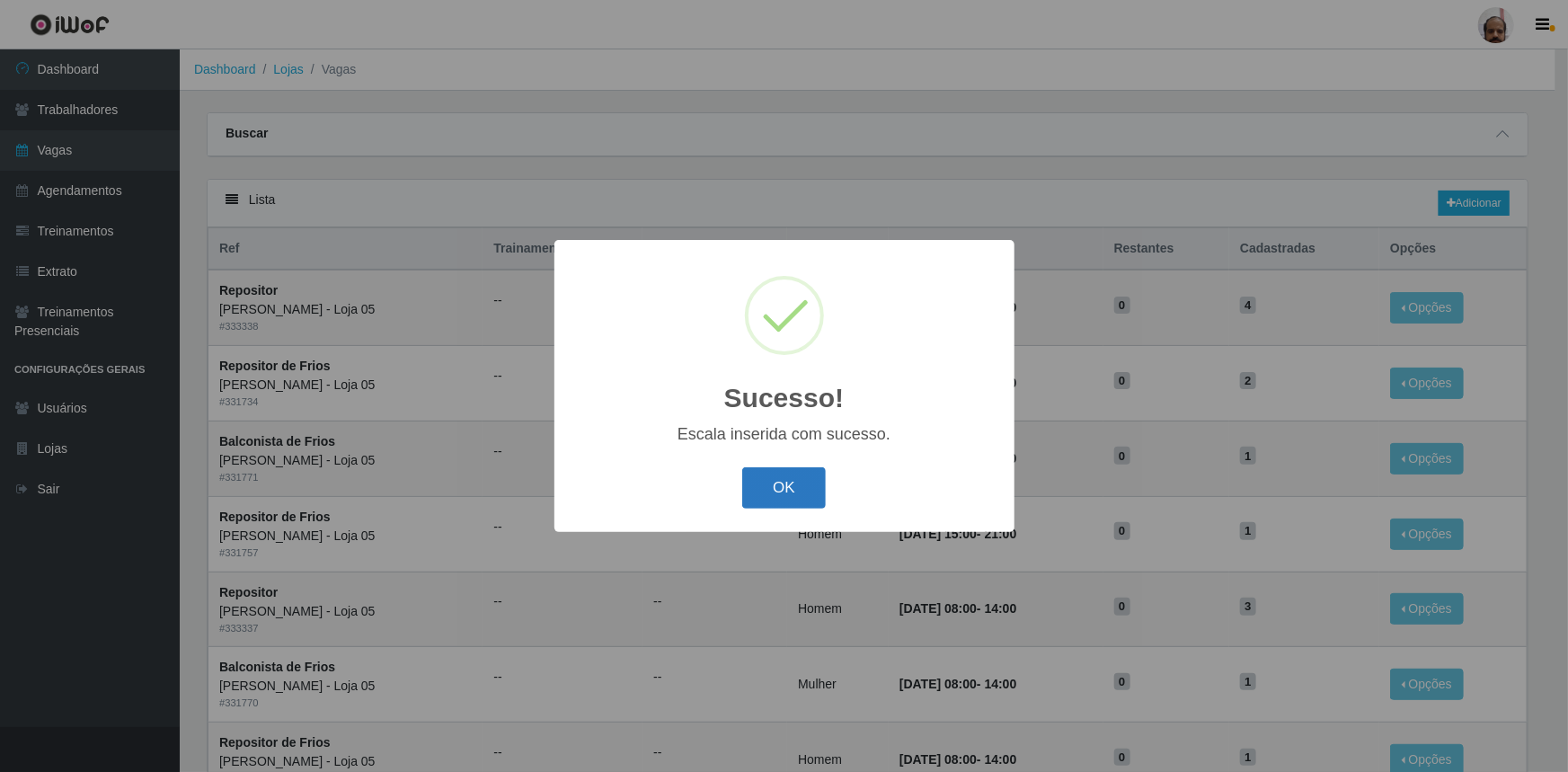
click at [795, 473] on button "OK" at bounding box center [784, 489] width 84 height 42
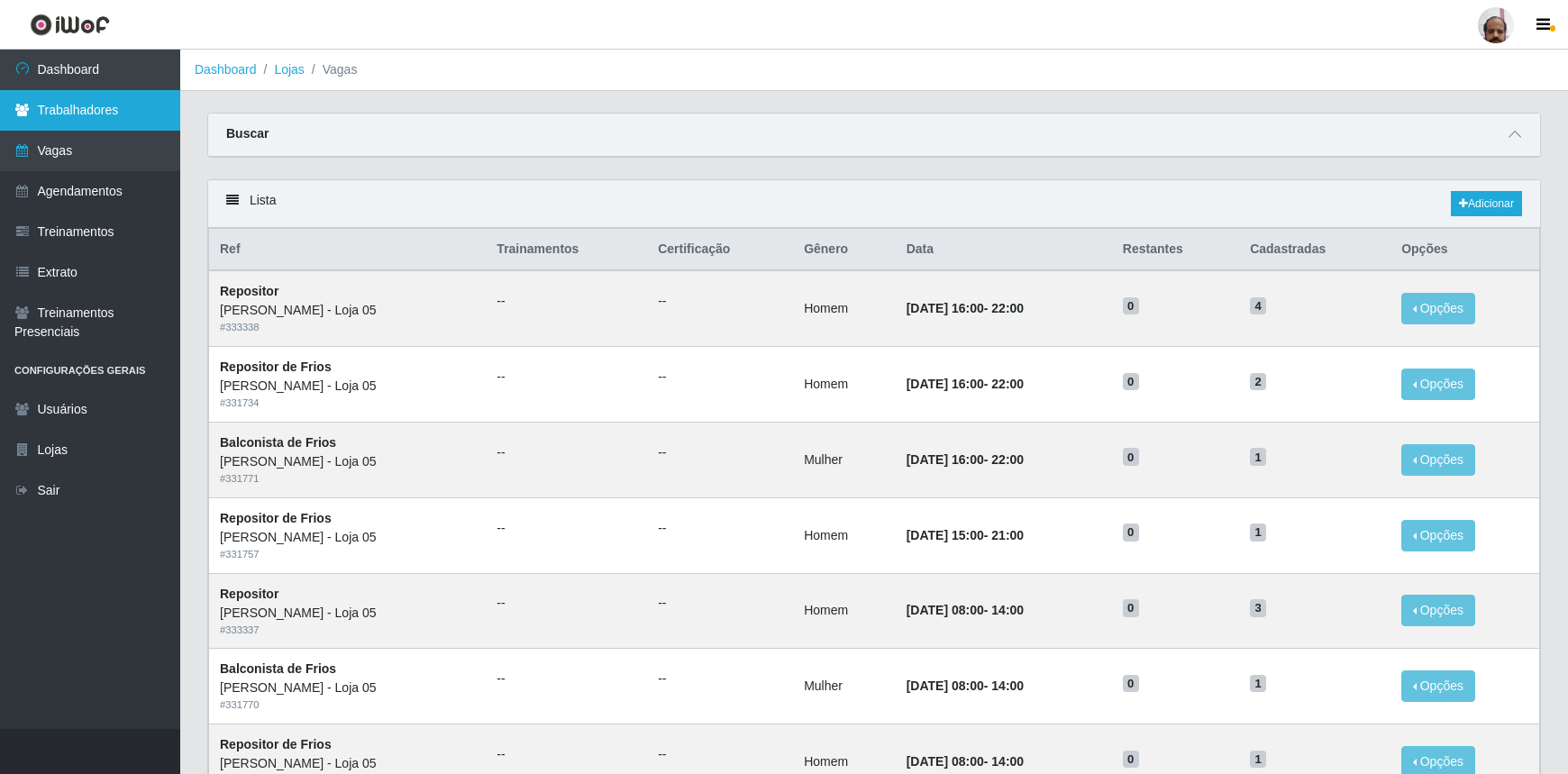
click at [106, 104] on link "Trabalhadores" at bounding box center [89, 111] width 180 height 41
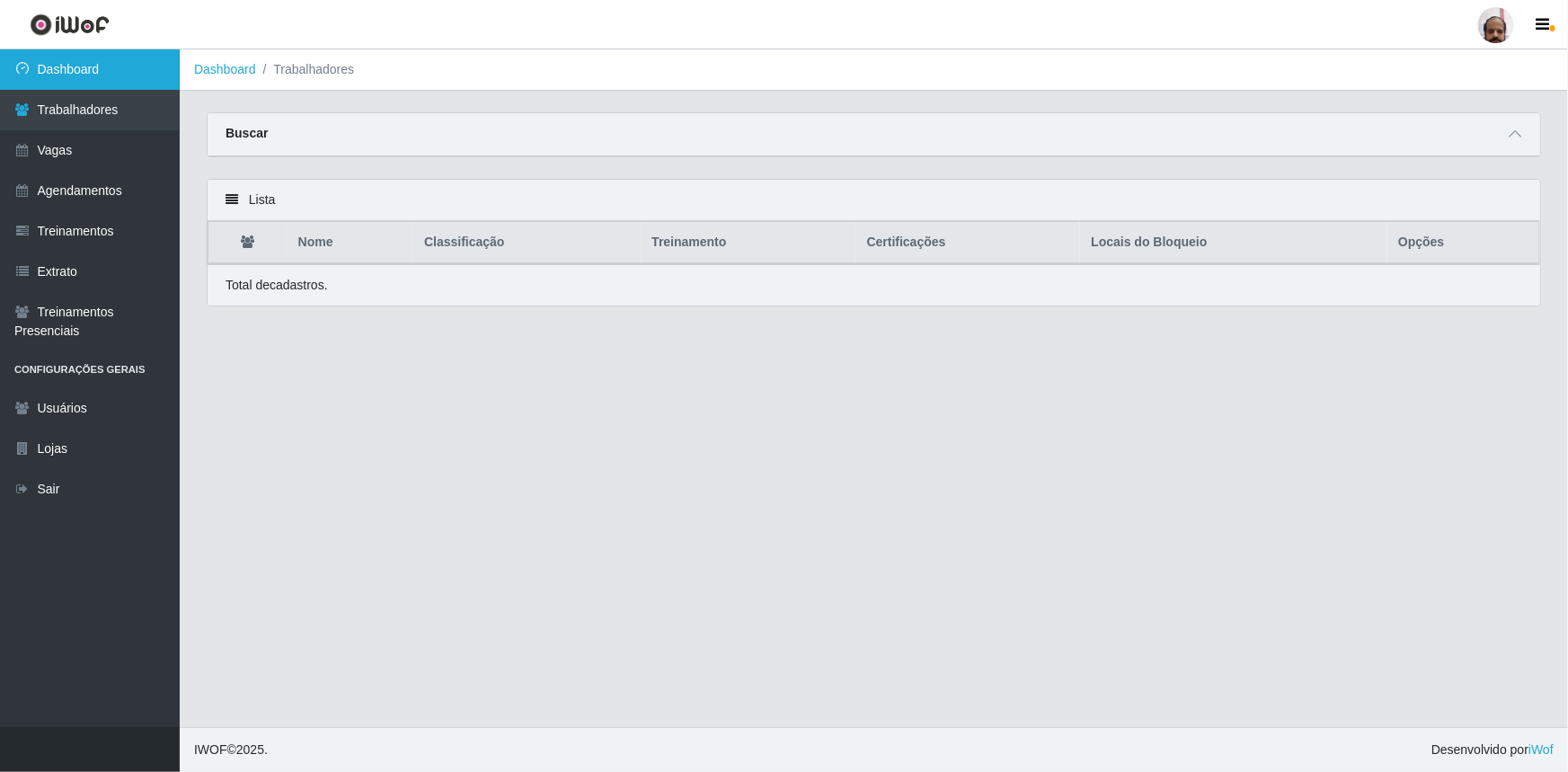
click at [84, 74] on link "Dashboard" at bounding box center [89, 70] width 179 height 40
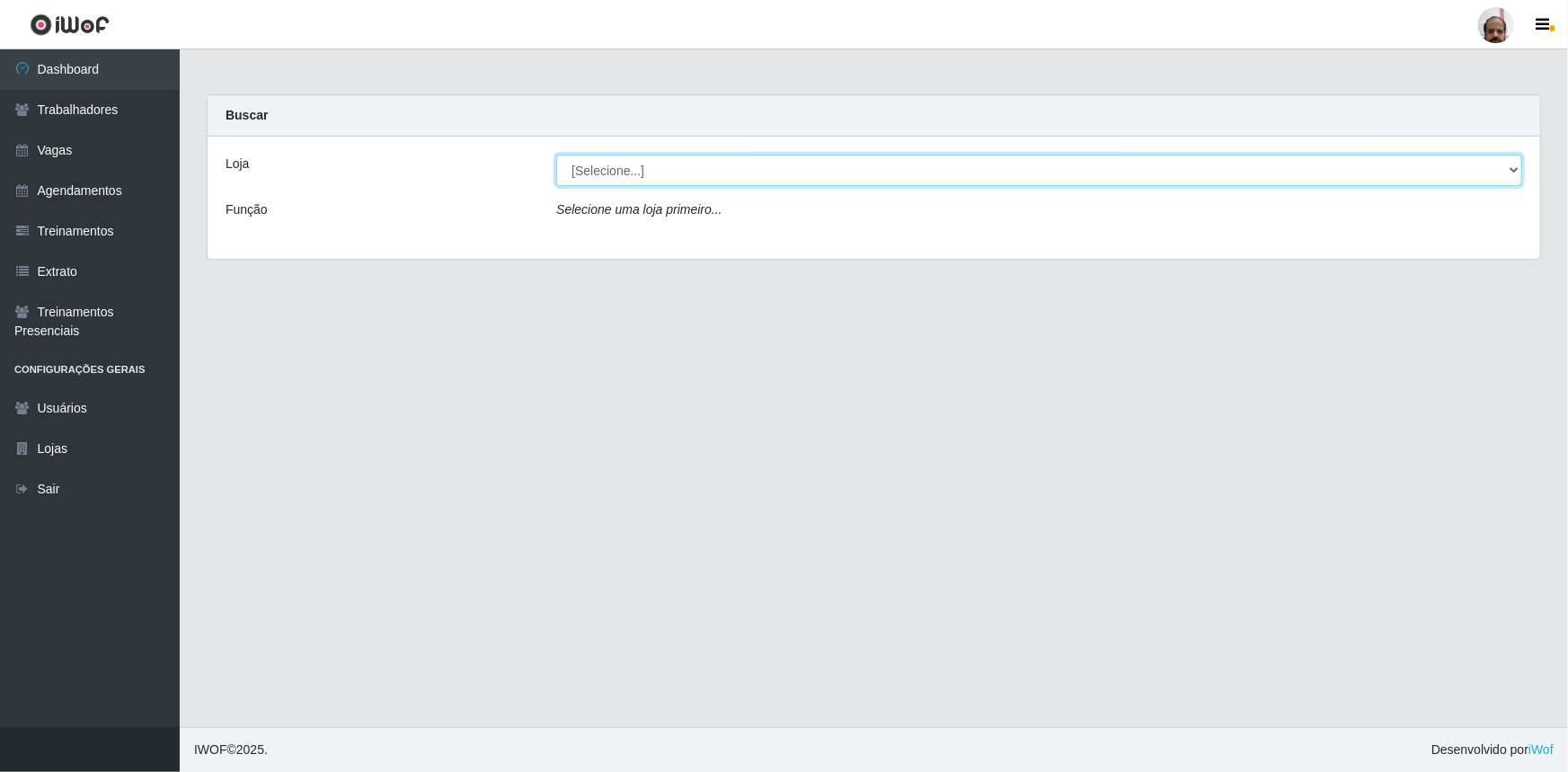
click at [669, 169] on select "[Selecione...] Mar Vermelho - Loja 05" at bounding box center [1039, 170] width 966 height 31
select select "252"
click at [556, 155] on select "[Selecione...] Mar Vermelho - Loja 05" at bounding box center [1039, 170] width 966 height 31
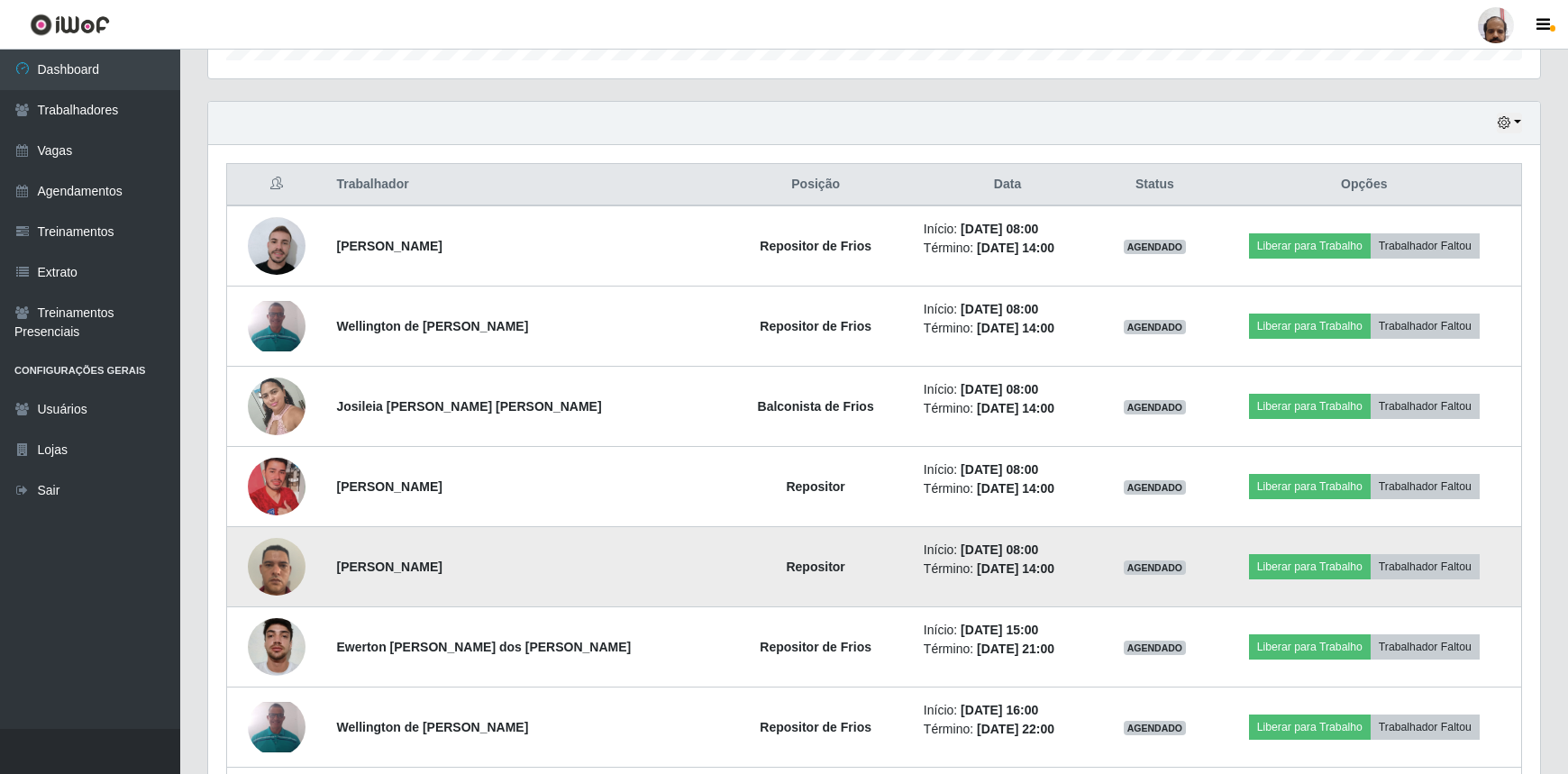
scroll to position [491, 0]
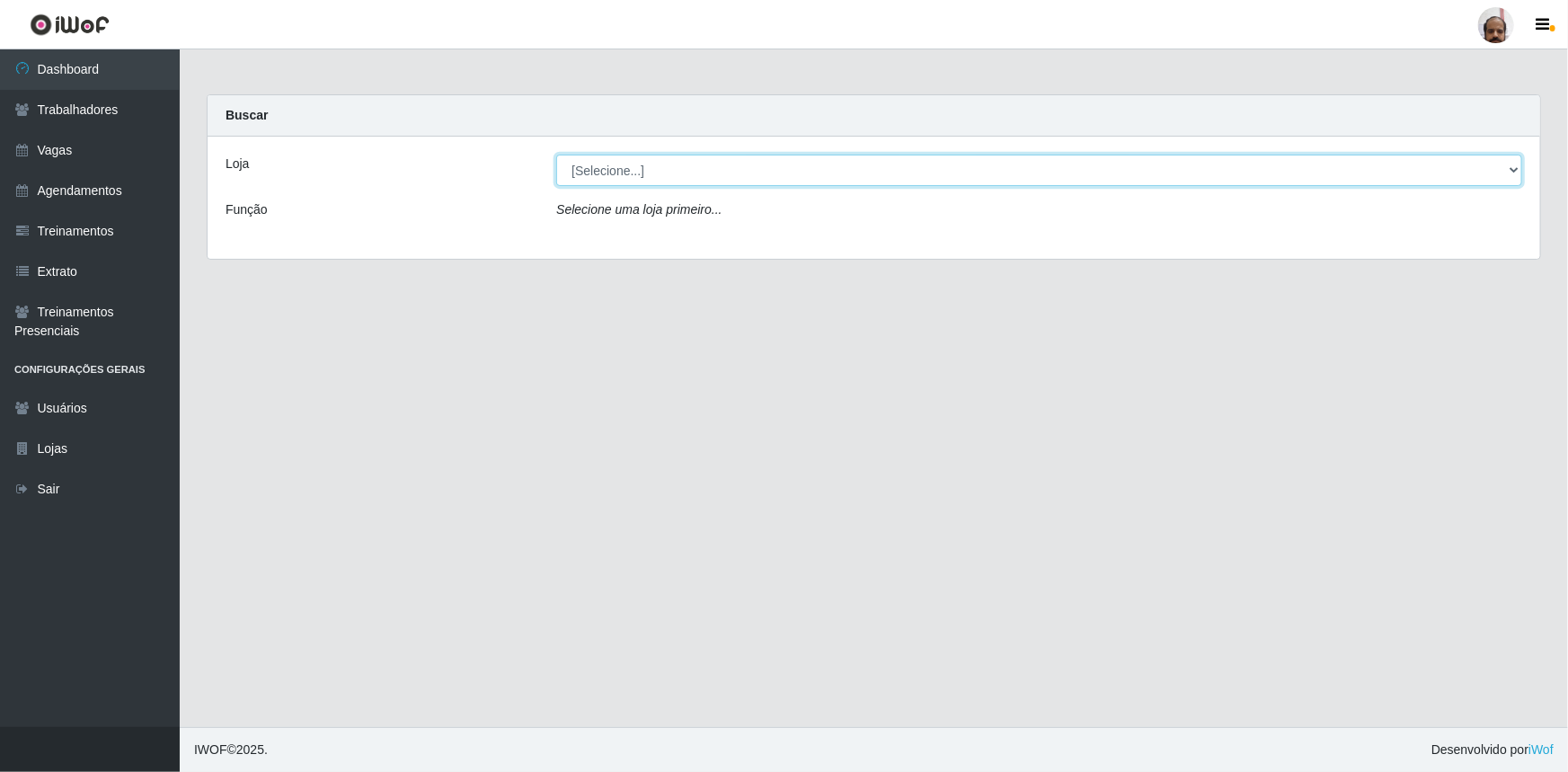
click at [761, 179] on select "[Selecione...] Mar Vermelho - Loja 05" at bounding box center [1039, 170] width 966 height 31
select select "252"
click at [556, 155] on select "[Selecione...] Mar Vermelho - Loja 05" at bounding box center [1039, 170] width 966 height 31
